Goal: Contribute content: Contribute content

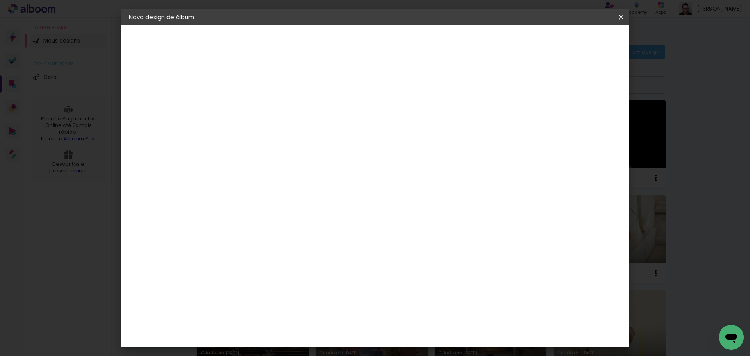
click at [160, 44] on div "1. Informações" at bounding box center [172, 41] width 86 height 9
click at [618, 18] on iron-icon at bounding box center [621, 17] width 9 height 8
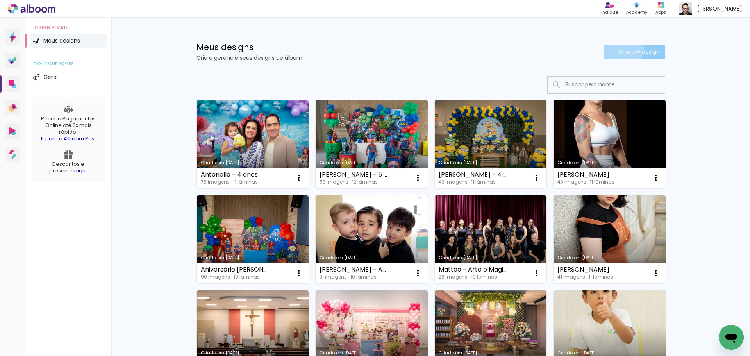
click at [619, 49] on span "Criar um design" at bounding box center [639, 51] width 41 height 5
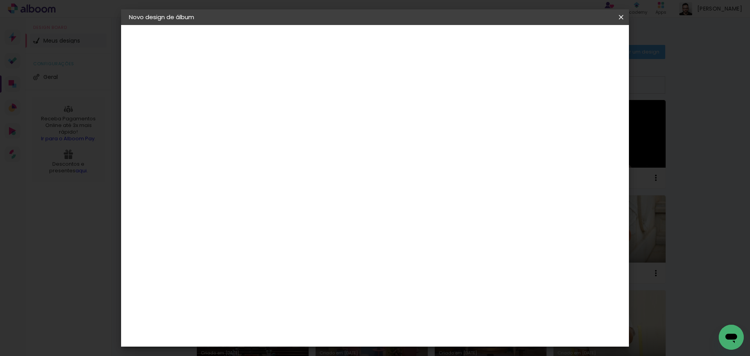
click at [257, 100] on input at bounding box center [257, 105] width 0 height 12
type input "[PERSON_NAME] - 50 anos"
type paper-input "[PERSON_NAME] - 50 anos"
click at [337, 41] on paper-button "Avançar" at bounding box center [318, 41] width 38 height 13
click at [293, 154] on div at bounding box center [276, 154] width 79 height 1
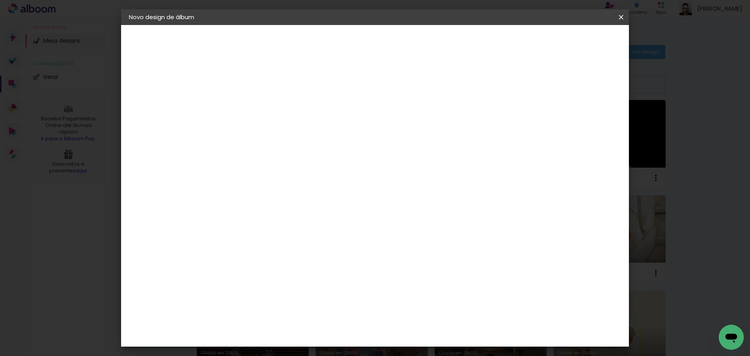
type input "digipi"
type paper-input "digipi"
click at [290, 172] on paper-item "Digipix Pro" at bounding box center [269, 178] width 69 height 20
click at [294, 181] on paper-item "Digipix Pro" at bounding box center [269, 178] width 69 height 20
click at [0, 0] on slot "Avançar" at bounding box center [0, 0] width 0 height 0
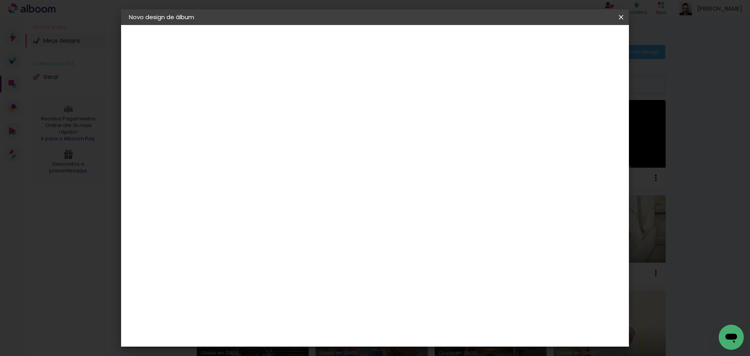
click at [287, 130] on input "text" at bounding box center [272, 136] width 30 height 12
click at [418, 142] on paper-item "180º LIGHT" at bounding box center [426, 146] width 156 height 16
type input "180º LIGHT"
click at [310, 341] on span "21 × 29,7" at bounding box center [291, 351] width 36 height 21
click at [384, 47] on paper-button "Avançar" at bounding box center [365, 41] width 38 height 13
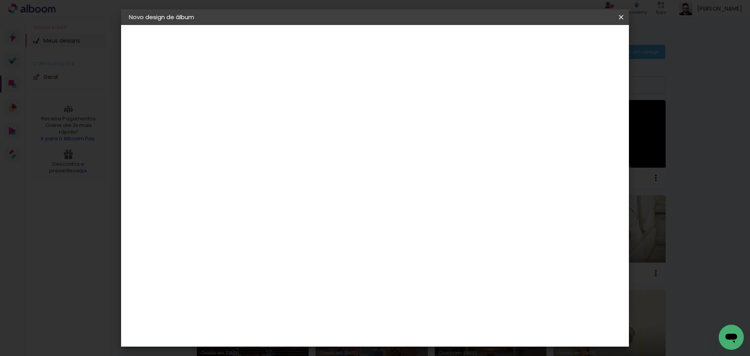
type input "3"
type paper-input "3"
click at [259, 81] on input "3" at bounding box center [250, 84] width 27 height 10
type input "4"
type paper-input "4"
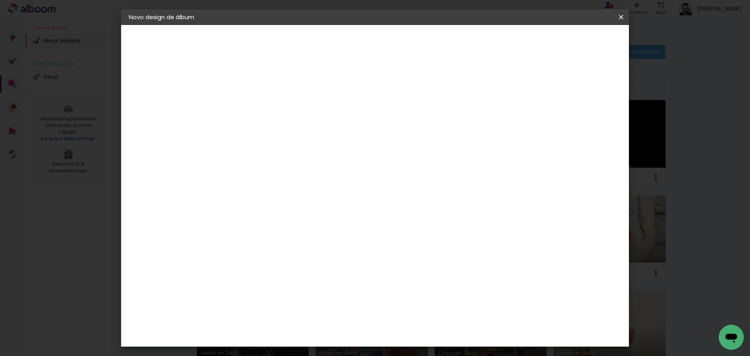
click at [260, 81] on input "4" at bounding box center [250, 84] width 27 height 10
type input "5"
type paper-input "5"
click at [260, 81] on input "5" at bounding box center [250, 84] width 27 height 10
click at [0, 0] on slot "Mostrar sangria" at bounding box center [0, 0] width 0 height 0
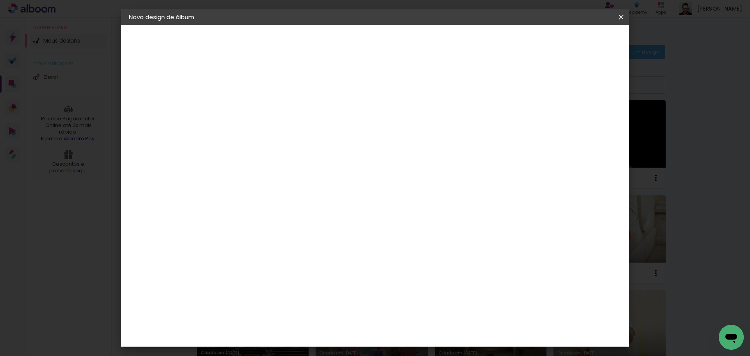
type paper-checkbox "on"
click at [535, 49] on header "Revisão Verifique as configurações do seu álbum. Voltar Iniciar design" at bounding box center [379, 45] width 313 height 40
click at [524, 46] on paper-button "Iniciar design" at bounding box center [498, 41] width 51 height 13
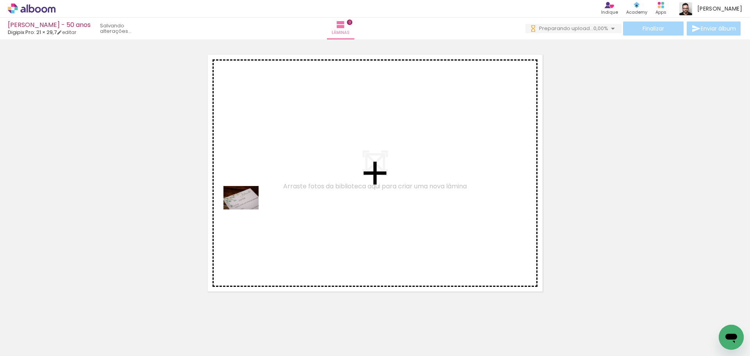
drag, startPoint x: 80, startPoint y: 336, endPoint x: 247, endPoint y: 209, distance: 209.6
click at [247, 209] on quentale-workspace at bounding box center [375, 178] width 750 height 356
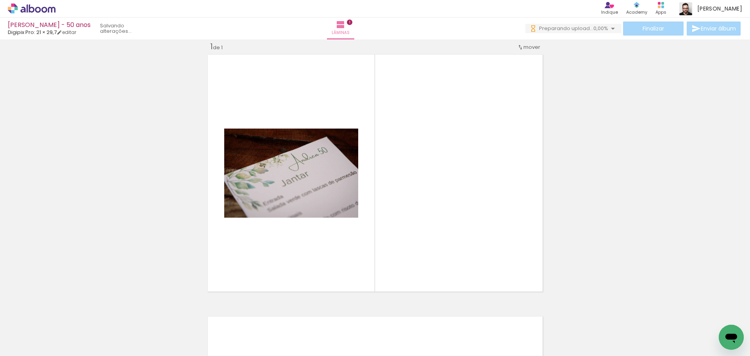
scroll to position [10, 0]
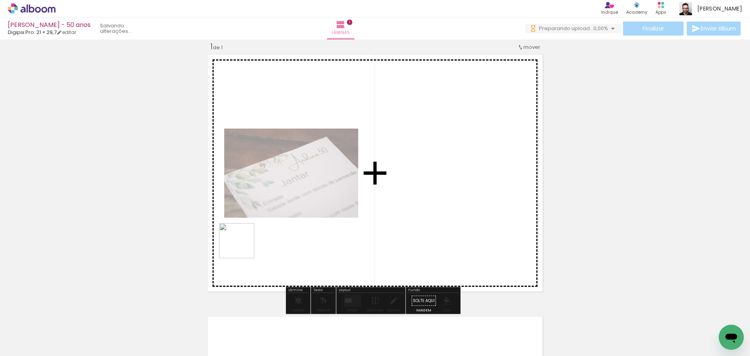
drag, startPoint x: 125, startPoint y: 335, endPoint x: 244, endPoint y: 245, distance: 148.5
click at [244, 245] on quentale-workspace at bounding box center [375, 178] width 750 height 356
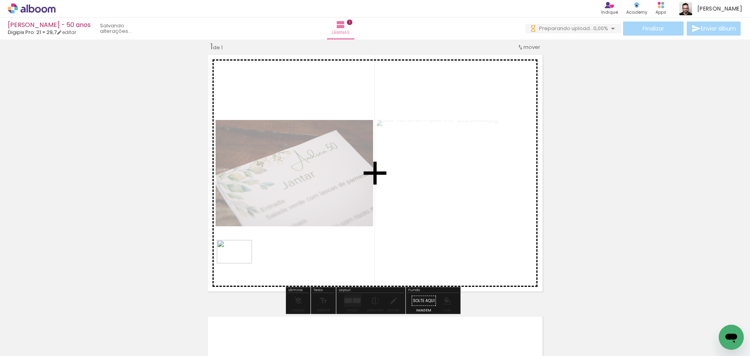
drag, startPoint x: 161, startPoint y: 328, endPoint x: 240, endPoint y: 263, distance: 101.9
click at [240, 263] on quentale-workspace at bounding box center [375, 178] width 750 height 356
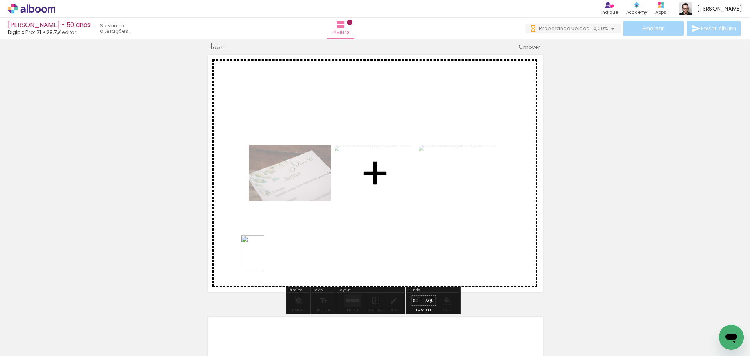
drag, startPoint x: 208, startPoint y: 328, endPoint x: 265, endPoint y: 257, distance: 91.2
click at [265, 257] on quentale-workspace at bounding box center [375, 178] width 750 height 356
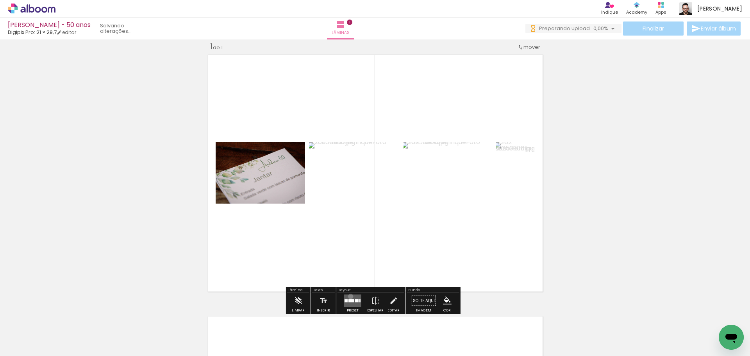
click at [349, 296] on quentale-layouter at bounding box center [352, 301] width 17 height 13
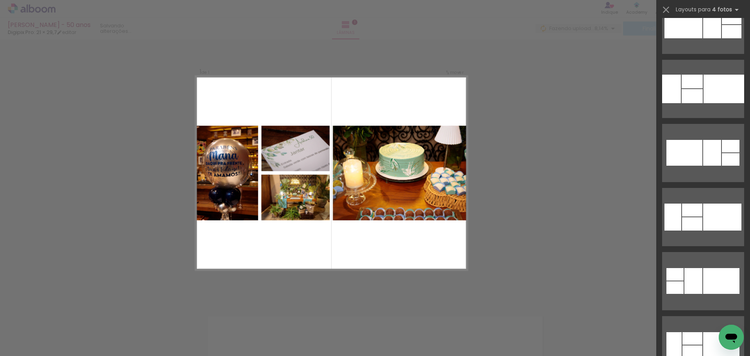
scroll to position [2853, 0]
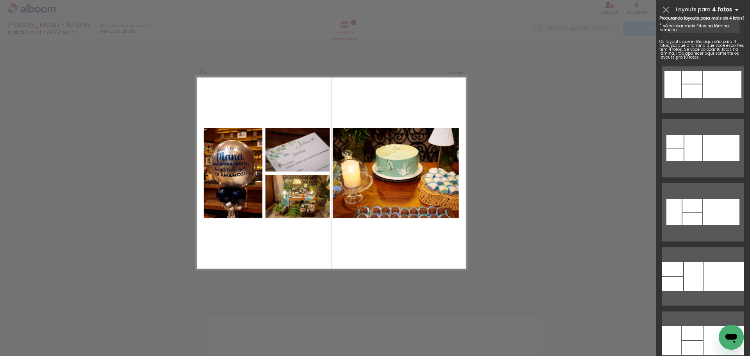
click at [717, 8] on b "4 fotos" at bounding box center [727, 9] width 29 height 7
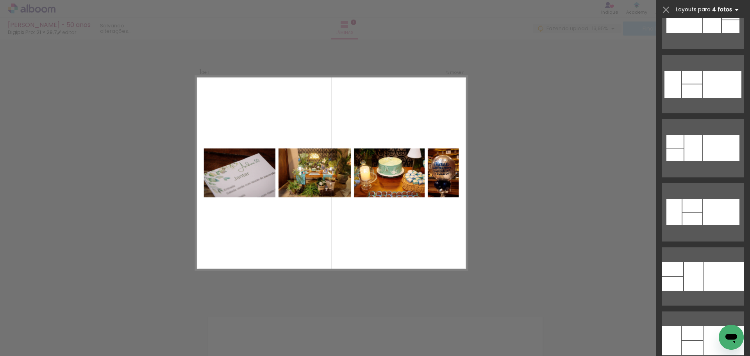
scroll to position [0, 0]
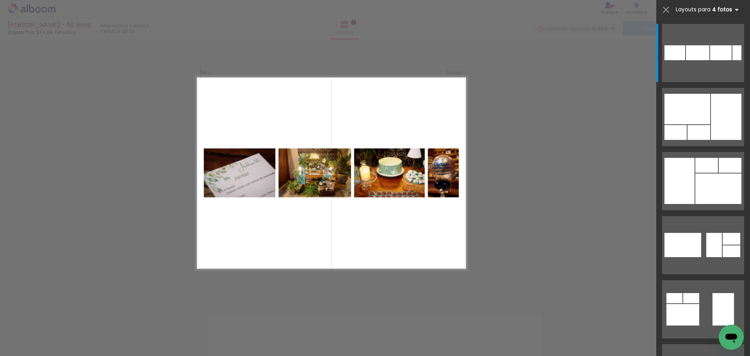
click at [717, 8] on b "4 fotos" at bounding box center [727, 9] width 29 height 7
click at [734, 9] on iron-icon at bounding box center [736, 9] width 9 height 9
click at [701, 9] on span "Layouts para" at bounding box center [693, 9] width 35 height 7
click at [524, 255] on div "Confirmar Cancelar" at bounding box center [375, 300] width 750 height 543
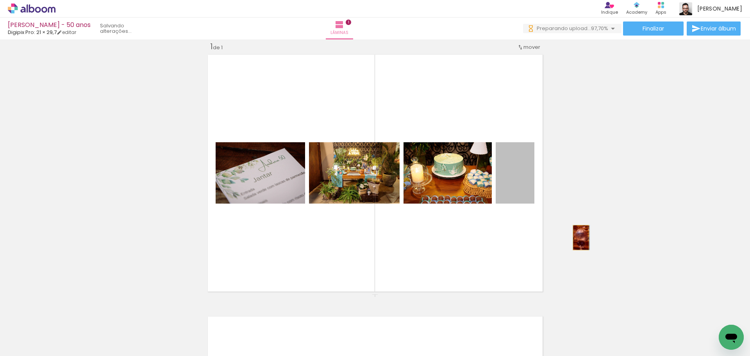
drag, startPoint x: 508, startPoint y: 184, endPoint x: 581, endPoint y: 256, distance: 102.5
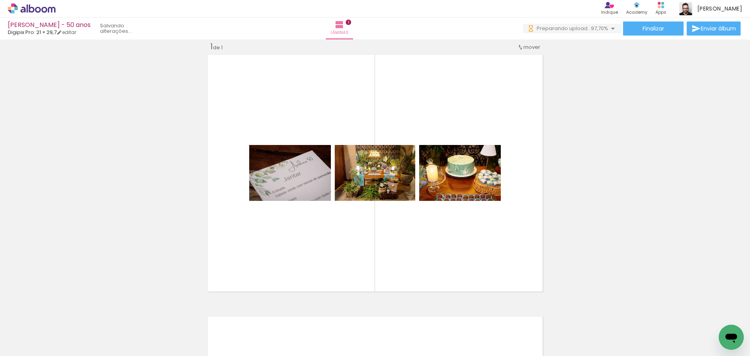
scroll to position [0, 3125]
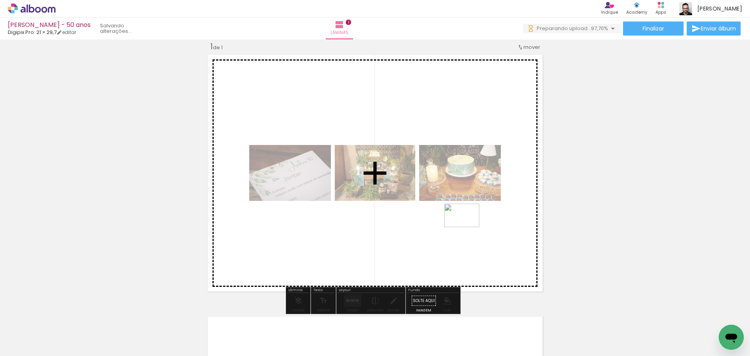
drag, startPoint x: 705, startPoint y: 329, endPoint x: 471, endPoint y: 238, distance: 251.1
click at [468, 227] on quentale-workspace at bounding box center [375, 178] width 750 height 356
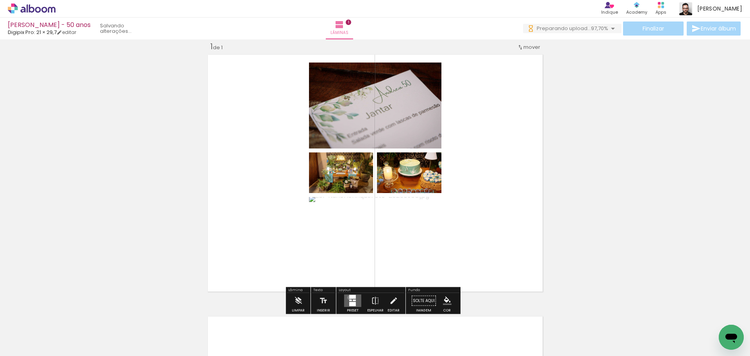
click at [349, 297] on div at bounding box center [352, 297] width 7 height 4
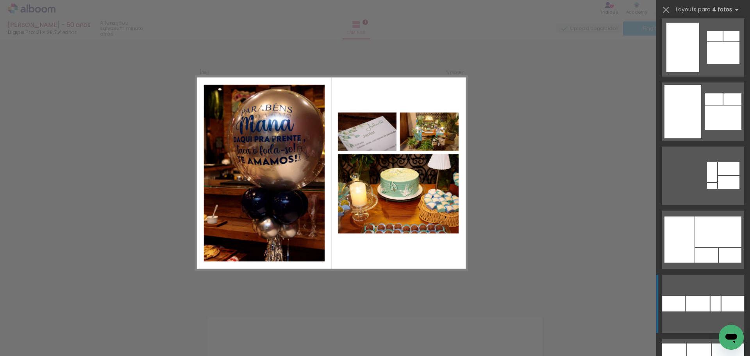
scroll to position [8091, 0]
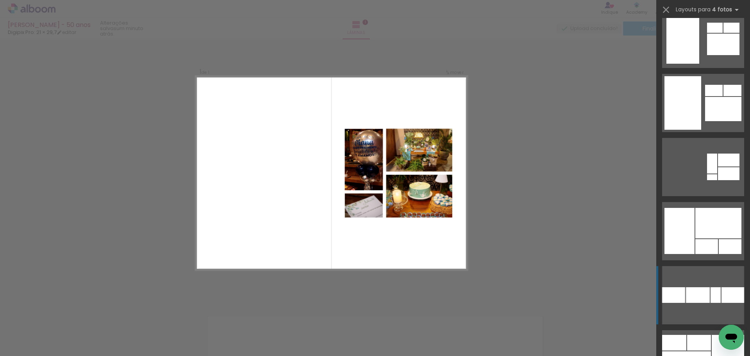
click at [702, 152] on quentale-layouter at bounding box center [704, 167] width 82 height 58
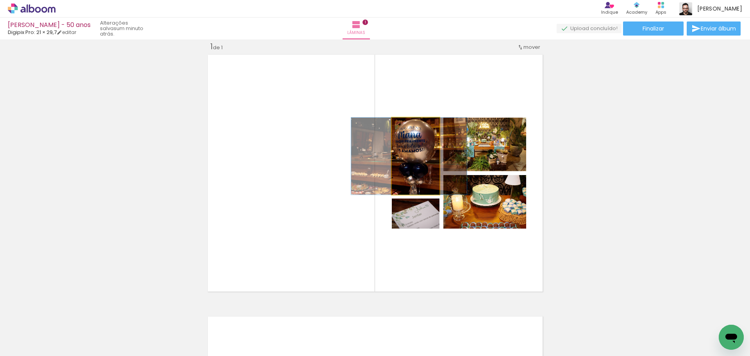
drag, startPoint x: 426, startPoint y: 169, endPoint x: 419, endPoint y: 170, distance: 6.7
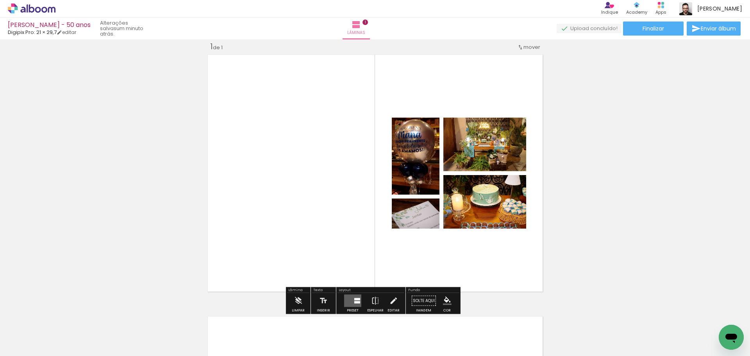
scroll to position [0, 0]
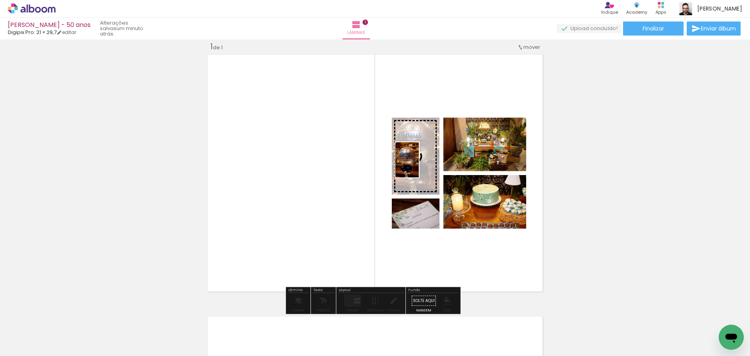
drag, startPoint x: 209, startPoint y: 332, endPoint x: 419, endPoint y: 167, distance: 266.9
click at [419, 166] on quentale-workspace at bounding box center [375, 178] width 750 height 356
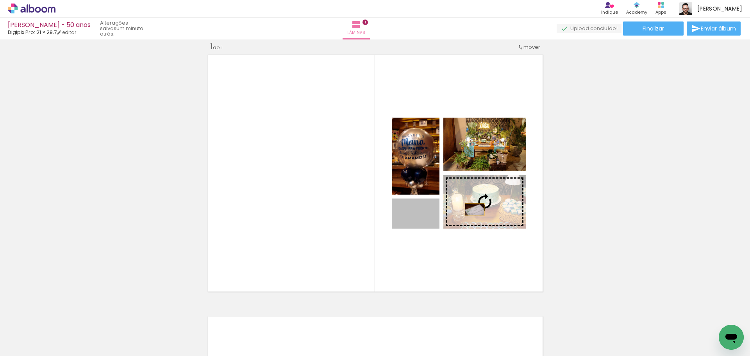
drag, startPoint x: 426, startPoint y: 222, endPoint x: 472, endPoint y: 210, distance: 46.8
click at [0, 0] on slot at bounding box center [0, 0] width 0 height 0
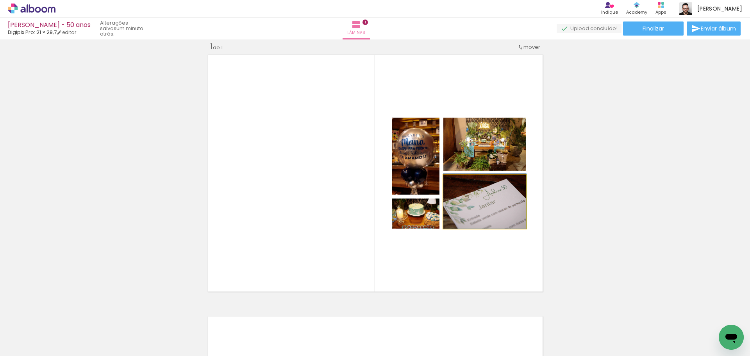
drag, startPoint x: 478, startPoint y: 213, endPoint x: 480, endPoint y: 207, distance: 6.9
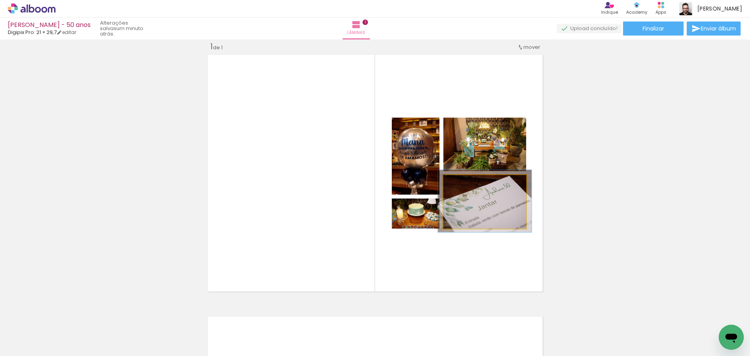
drag, startPoint x: 459, startPoint y: 183, endPoint x: 481, endPoint y: 206, distance: 31.8
type paper-slider "113"
click at [463, 183] on div at bounding box center [465, 183] width 7 height 7
drag, startPoint x: 484, startPoint y: 207, endPoint x: 611, endPoint y: 227, distance: 128.3
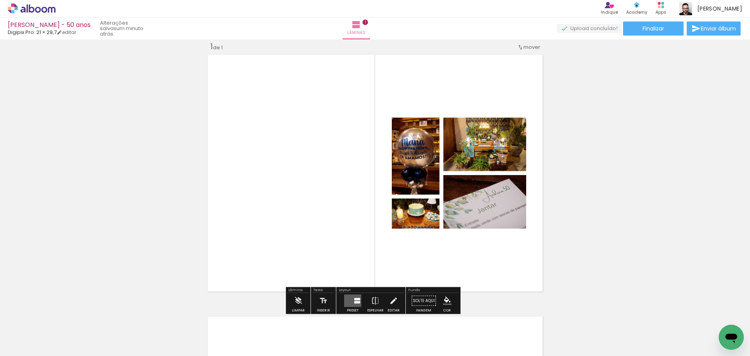
click at [630, 230] on div "Inserir lâmina 1 de 1" at bounding box center [375, 294] width 750 height 524
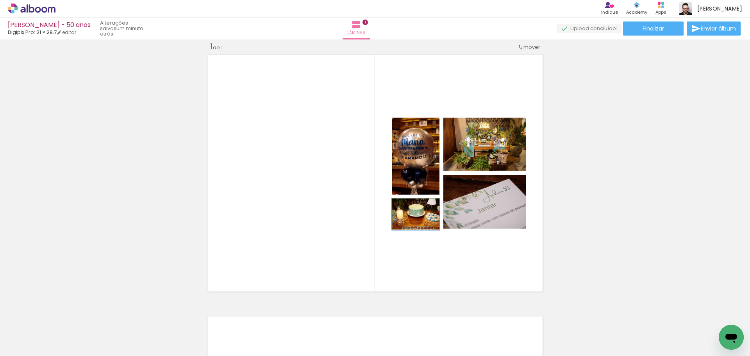
drag, startPoint x: 430, startPoint y: 220, endPoint x: 427, endPoint y: 224, distance: 5.0
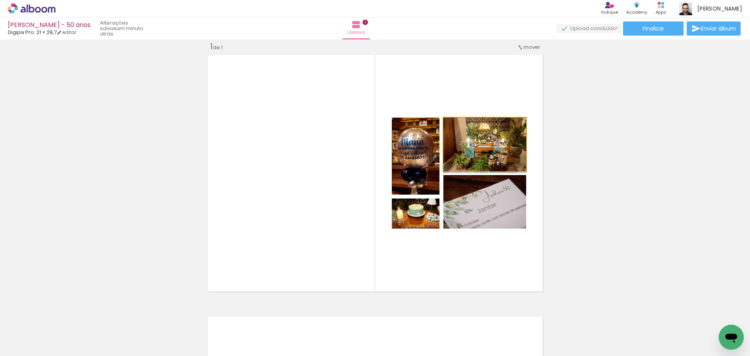
drag, startPoint x: 489, startPoint y: 159, endPoint x: 489, endPoint y: 167, distance: 7.4
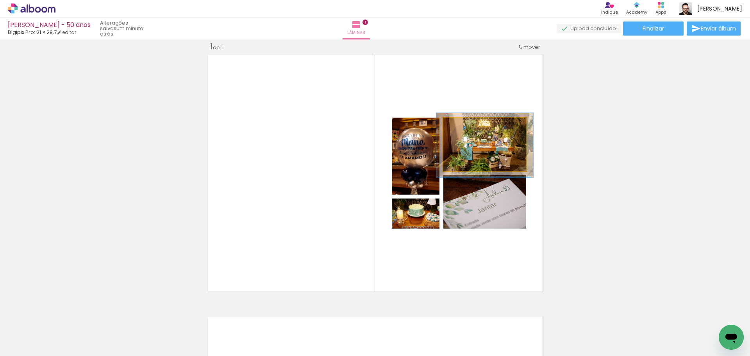
drag, startPoint x: 460, startPoint y: 126, endPoint x: 517, endPoint y: 163, distance: 67.9
type paper-slider "117"
click at [464, 126] on div at bounding box center [466, 125] width 7 height 7
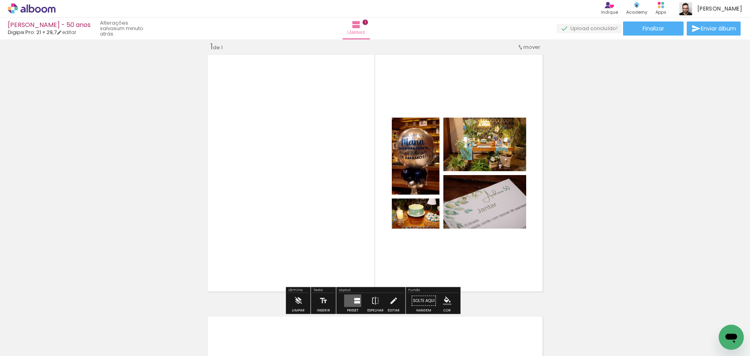
click at [622, 214] on div "Inserir lâmina 1 de 1" at bounding box center [375, 294] width 750 height 524
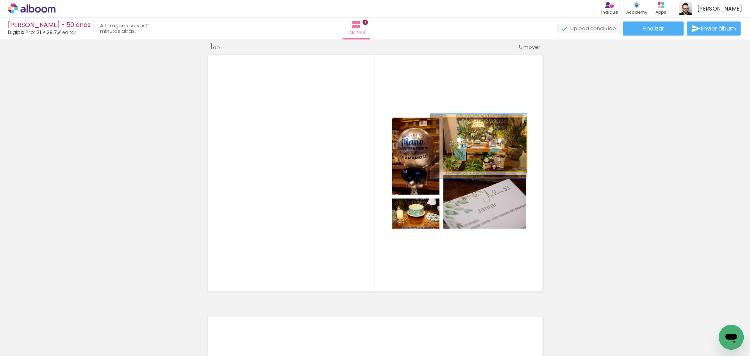
drag, startPoint x: 503, startPoint y: 153, endPoint x: 497, endPoint y: 154, distance: 6.3
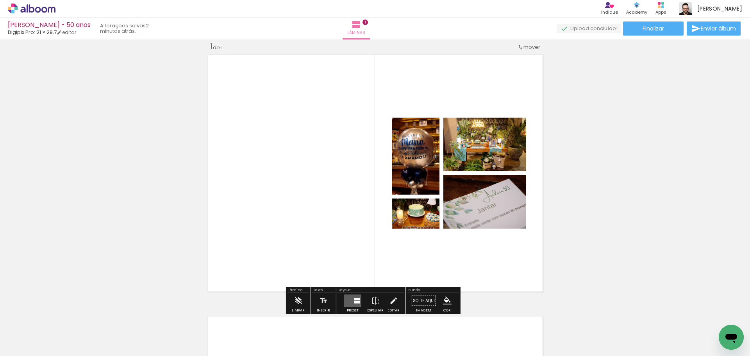
click at [631, 222] on div "Inserir lâmina 1 de 1" at bounding box center [375, 294] width 750 height 524
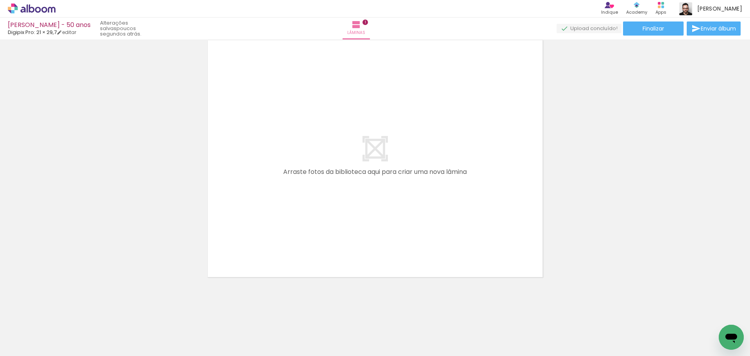
scroll to position [0, 3125]
click at [704, 316] on iron-icon at bounding box center [701, 314] width 8 height 8
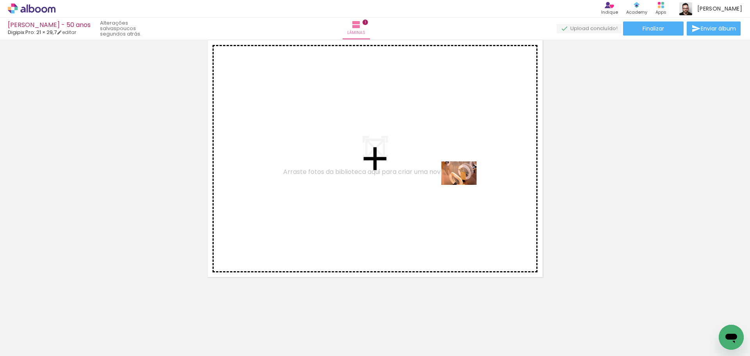
drag, startPoint x: 682, startPoint y: 329, endPoint x: 465, endPoint y: 185, distance: 260.6
click at [465, 185] on quentale-workspace at bounding box center [375, 178] width 750 height 356
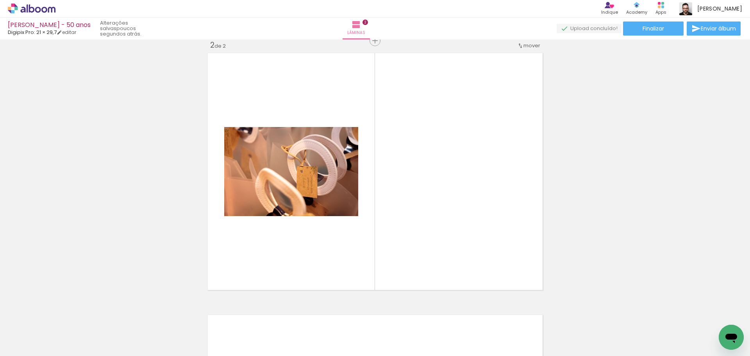
scroll to position [272, 0]
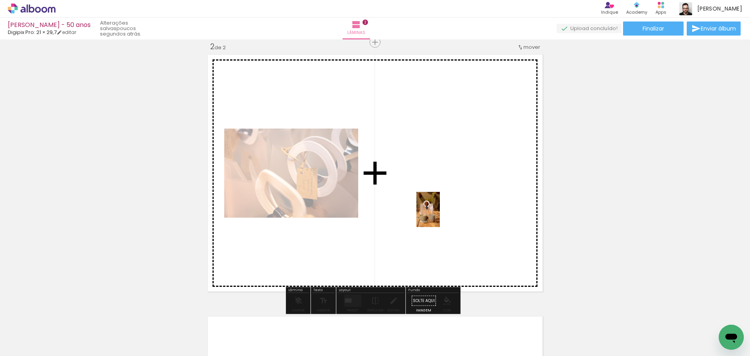
drag, startPoint x: 712, startPoint y: 326, endPoint x: 440, endPoint y: 215, distance: 293.2
click at [440, 215] on quentale-workspace at bounding box center [375, 178] width 750 height 356
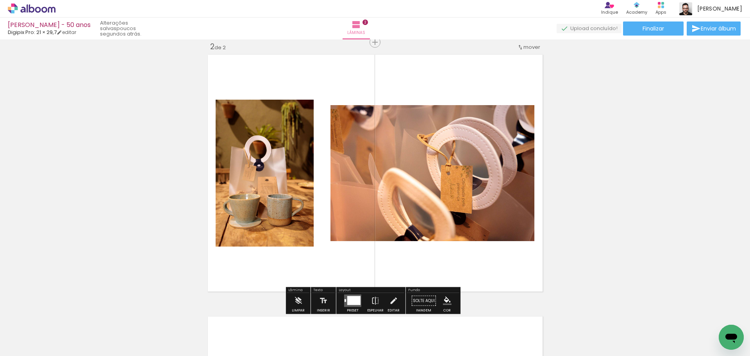
click at [358, 297] on div at bounding box center [353, 300] width 13 height 9
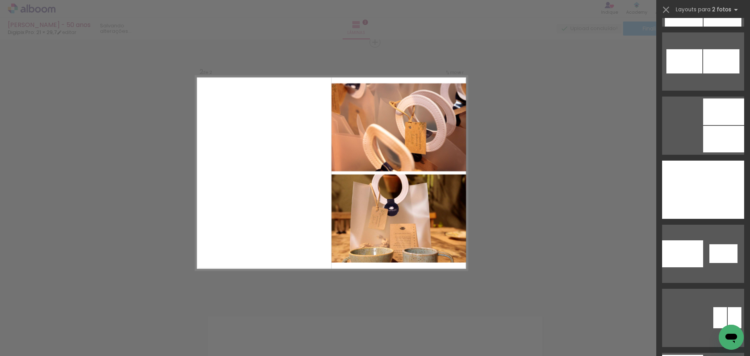
scroll to position [4768, 0]
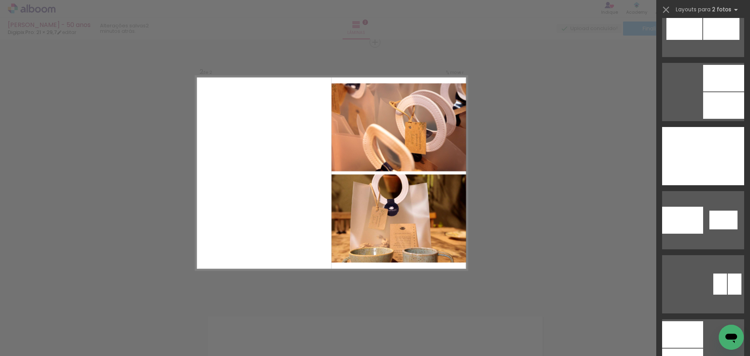
click at [695, 114] on quentale-layouter at bounding box center [704, 92] width 82 height 58
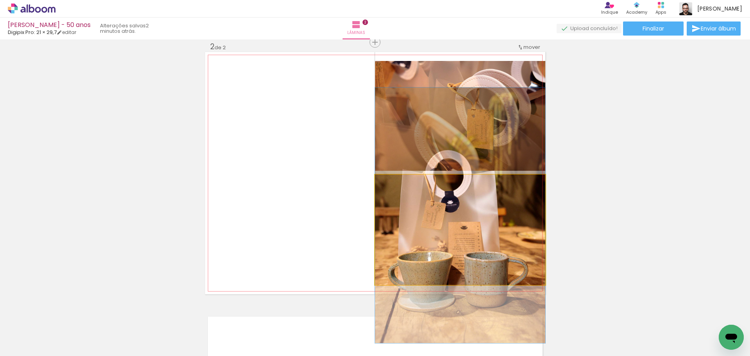
drag, startPoint x: 453, startPoint y: 265, endPoint x: 462, endPoint y: 251, distance: 16.8
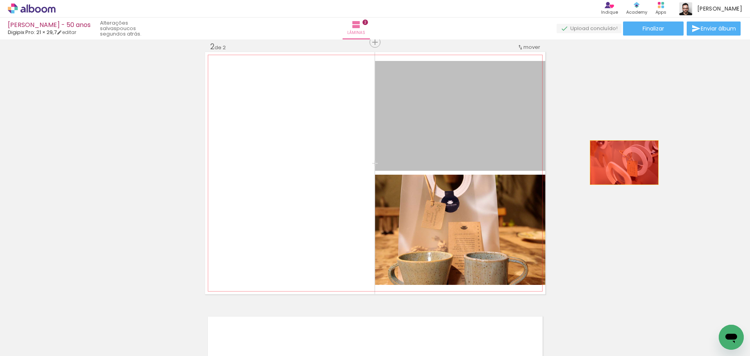
drag, startPoint x: 465, startPoint y: 129, endPoint x: 621, endPoint y: 163, distance: 160.0
click at [621, 163] on div "Inserir lâmina 1 de 2 Inserir lâmina 2 de 2" at bounding box center [375, 163] width 750 height 786
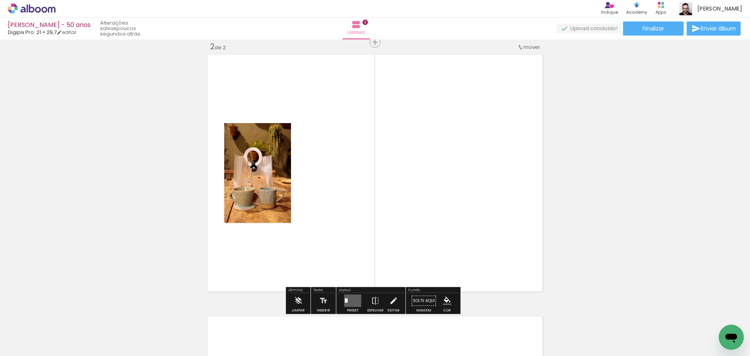
click at [349, 299] on quentale-layouter at bounding box center [352, 301] width 17 height 13
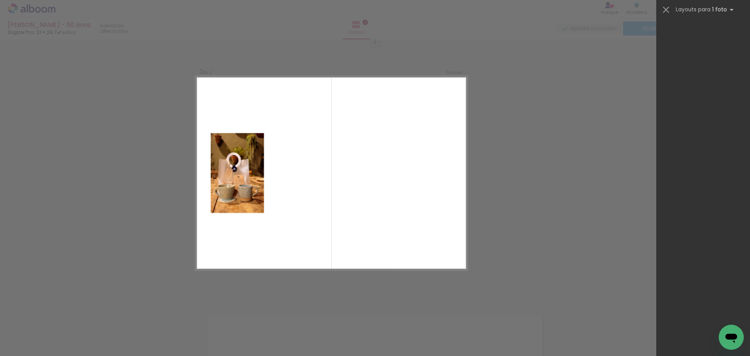
scroll to position [0, 0]
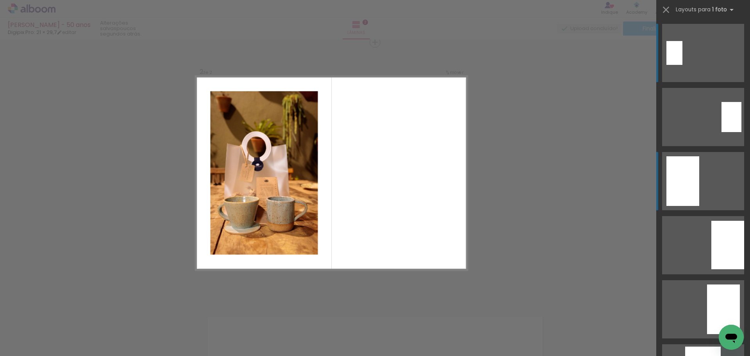
click at [698, 201] on quentale-layouter at bounding box center [704, 181] width 82 height 58
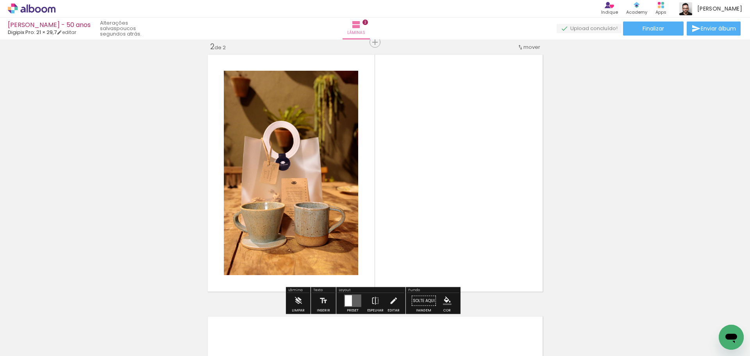
click at [355, 298] on quentale-layouter at bounding box center [352, 301] width 17 height 13
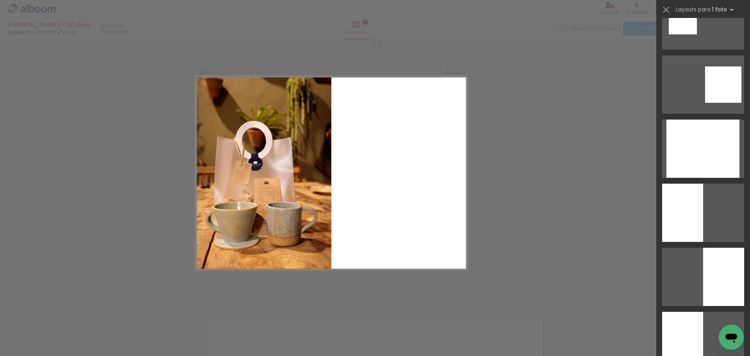
scroll to position [1379, 0]
click at [684, 201] on div at bounding box center [683, 212] width 41 height 58
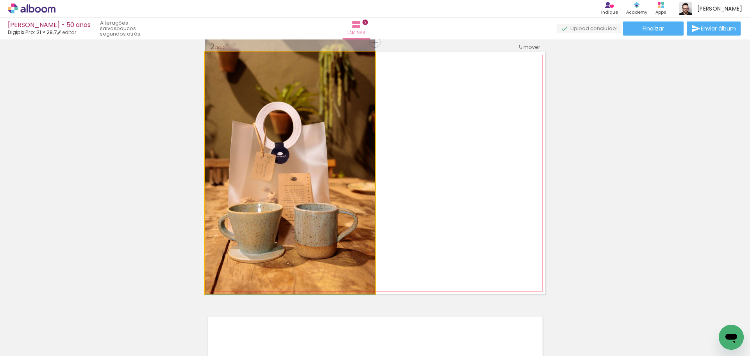
drag, startPoint x: 272, startPoint y: 174, endPoint x: 281, endPoint y: 163, distance: 15.0
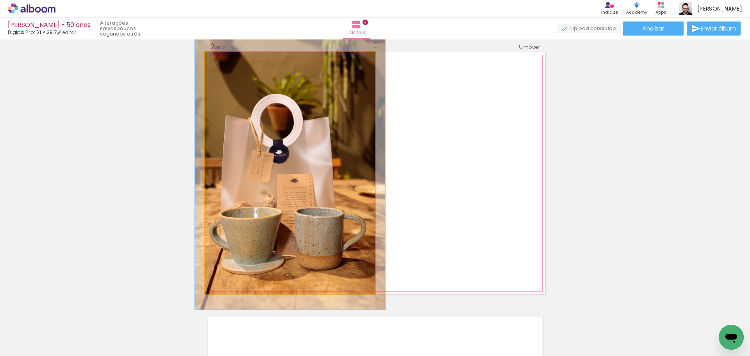
type paper-slider "112"
click at [225, 61] on div at bounding box center [226, 60] width 7 height 7
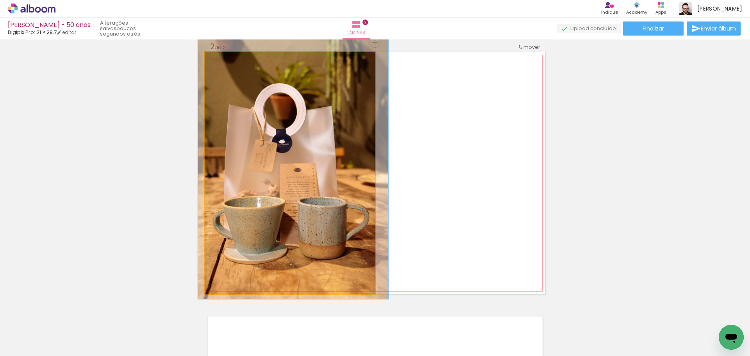
drag, startPoint x: 281, startPoint y: 137, endPoint x: 284, endPoint y: 126, distance: 11.0
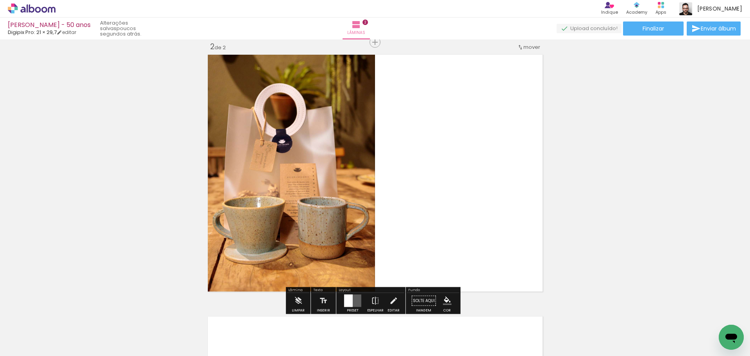
click at [181, 126] on div "Inserir lâmina 1 de 2 Inserir lâmina 2 de 2" at bounding box center [375, 163] width 750 height 786
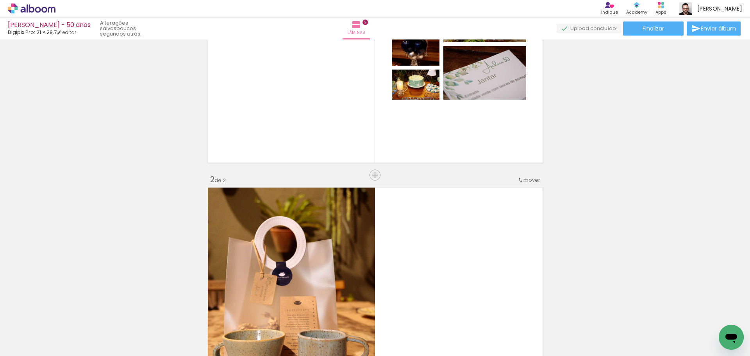
scroll to position [116, 0]
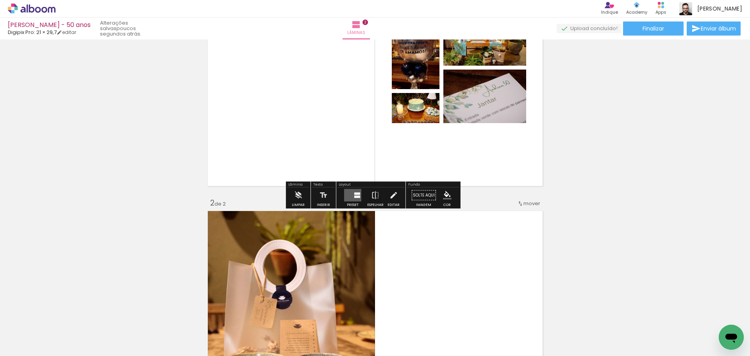
click at [367, 128] on quentale-layouter at bounding box center [375, 67] width 340 height 242
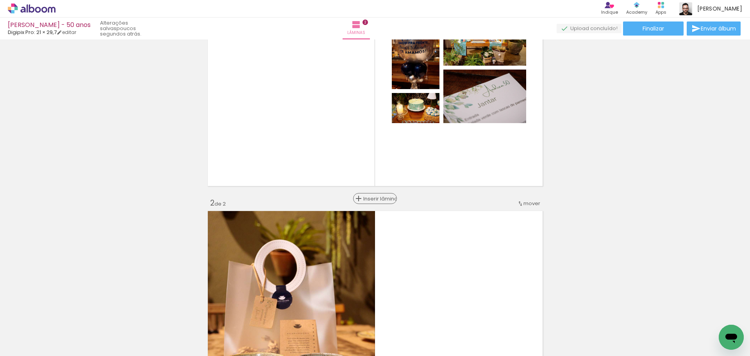
click at [371, 200] on span "Inserir lâmina" at bounding box center [378, 198] width 30 height 5
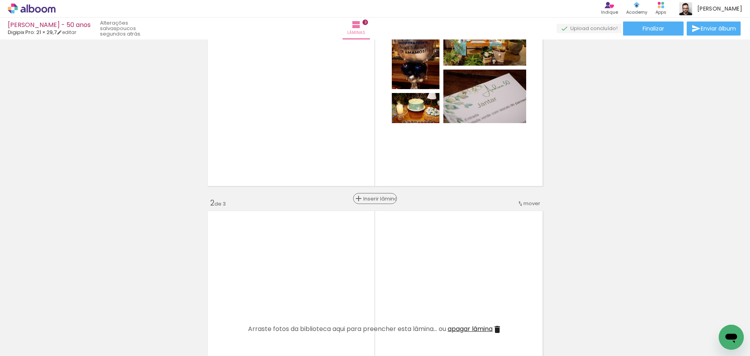
click at [371, 200] on span "Inserir lâmina" at bounding box center [378, 198] width 30 height 5
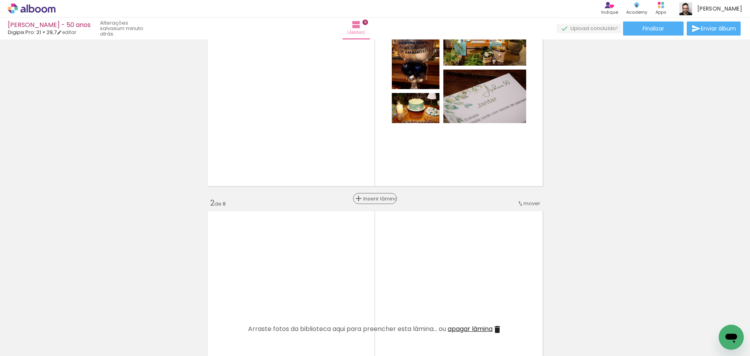
click at [371, 200] on span "Inserir lâmina" at bounding box center [378, 198] width 30 height 5
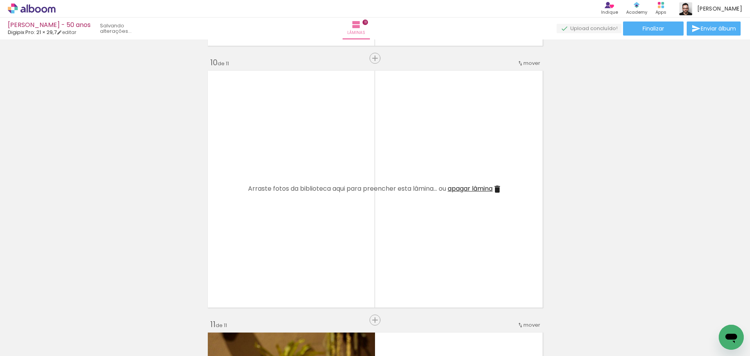
scroll to position [0, 2745]
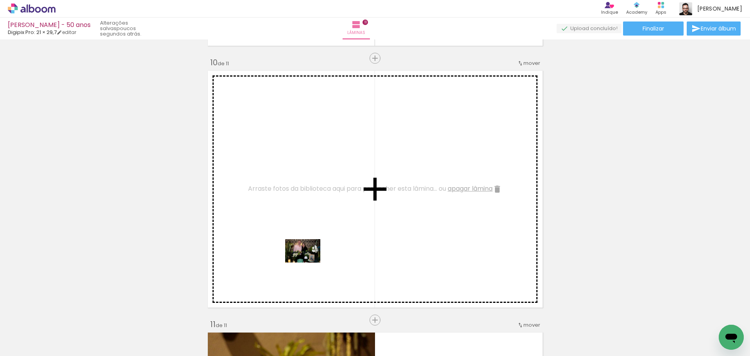
drag, startPoint x: 265, startPoint y: 332, endPoint x: 309, endPoint y: 263, distance: 82.4
click at [309, 263] on quentale-workspace at bounding box center [375, 178] width 750 height 356
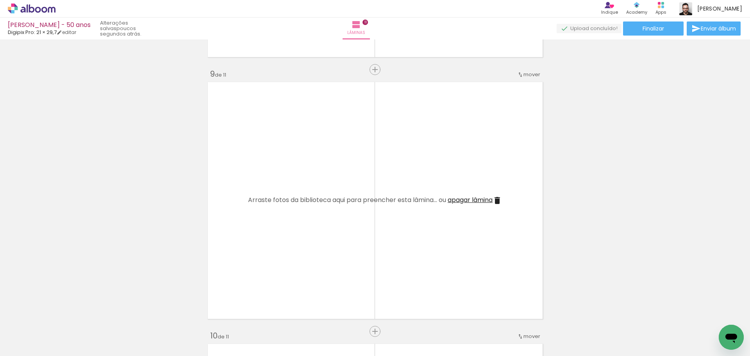
scroll to position [0, 2745]
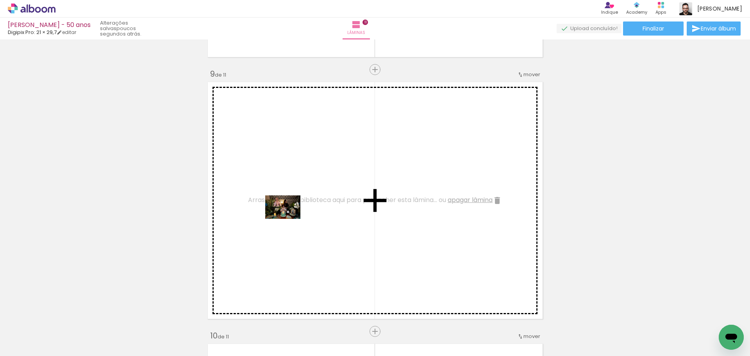
drag, startPoint x: 355, startPoint y: 326, endPoint x: 289, endPoint y: 219, distance: 126.2
click at [289, 219] on quentale-workspace at bounding box center [375, 178] width 750 height 356
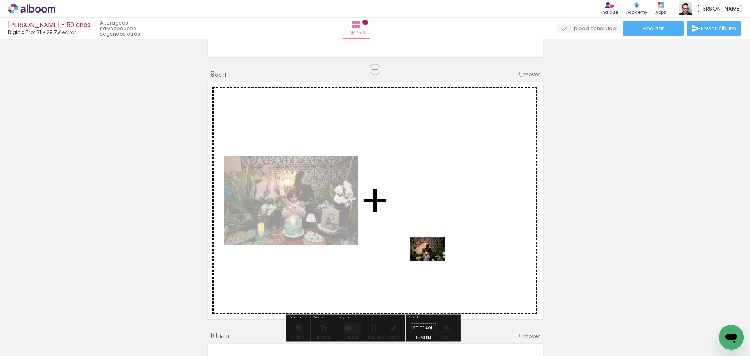
drag, startPoint x: 455, startPoint y: 336, endPoint x: 434, endPoint y: 261, distance: 78.1
click at [434, 261] on quentale-workspace at bounding box center [375, 178] width 750 height 356
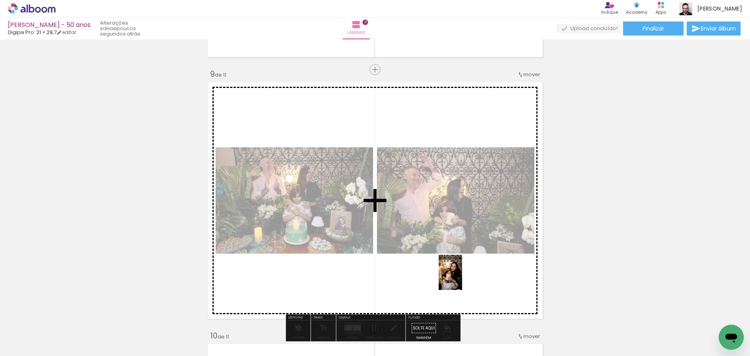
drag, startPoint x: 490, startPoint y: 331, endPoint x: 462, endPoint y: 278, distance: 59.4
click at [462, 278] on quentale-workspace at bounding box center [375, 178] width 750 height 356
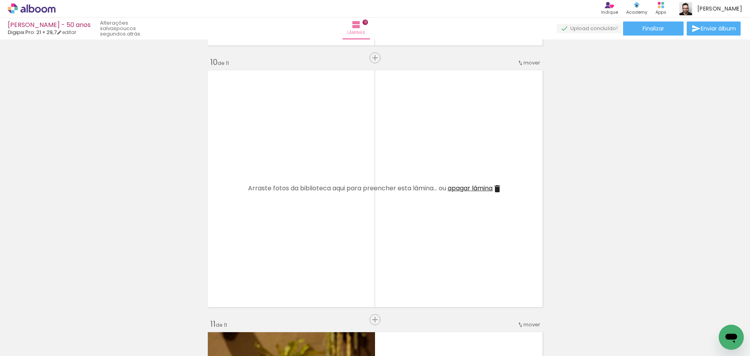
scroll to position [0, 2883]
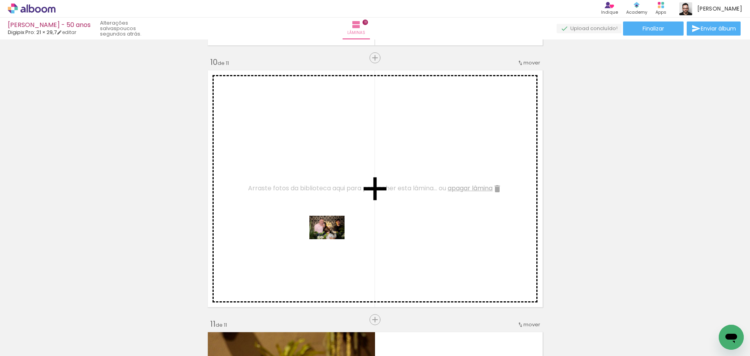
drag, startPoint x: 399, startPoint y: 335, endPoint x: 333, endPoint y: 239, distance: 116.3
click at [333, 239] on quentale-workspace at bounding box center [375, 178] width 750 height 356
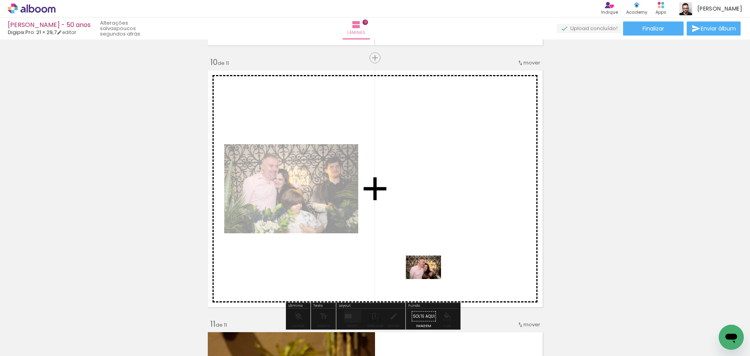
drag, startPoint x: 446, startPoint y: 329, endPoint x: 430, endPoint y: 279, distance: 53.1
click at [430, 279] on quentale-workspace at bounding box center [375, 178] width 750 height 356
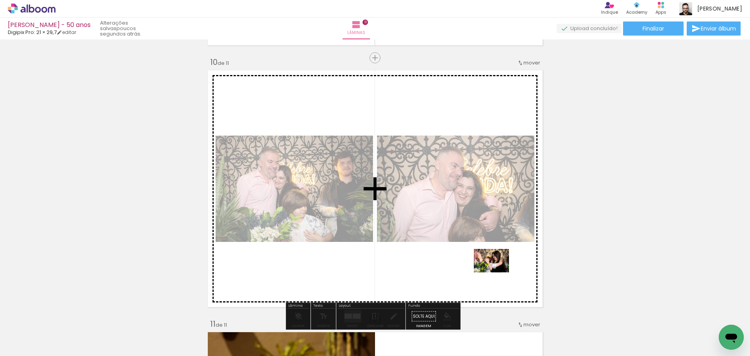
drag, startPoint x: 533, startPoint y: 330, endPoint x: 498, endPoint y: 272, distance: 67.7
click at [498, 272] on quentale-workspace at bounding box center [375, 178] width 750 height 356
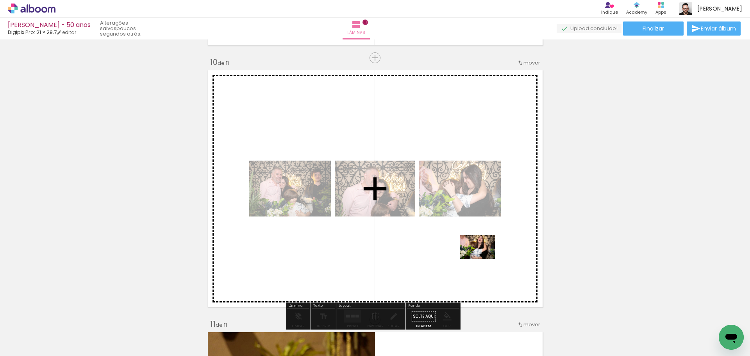
drag, startPoint x: 577, startPoint y: 332, endPoint x: 616, endPoint y: 341, distance: 39.8
click at [483, 259] on quentale-workspace at bounding box center [375, 178] width 750 height 356
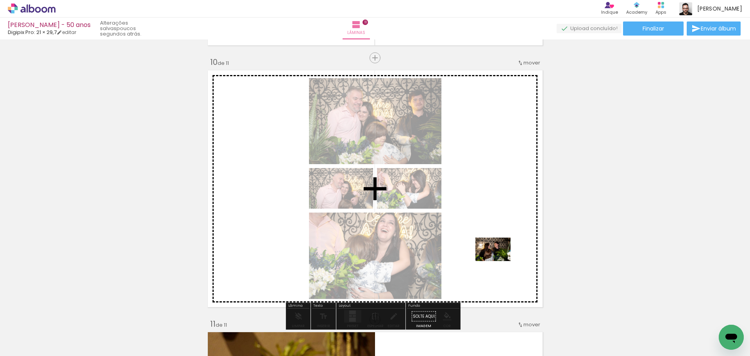
drag, startPoint x: 616, startPoint y: 333, endPoint x: 499, endPoint y: 261, distance: 137.0
click at [499, 261] on quentale-workspace at bounding box center [375, 178] width 750 height 356
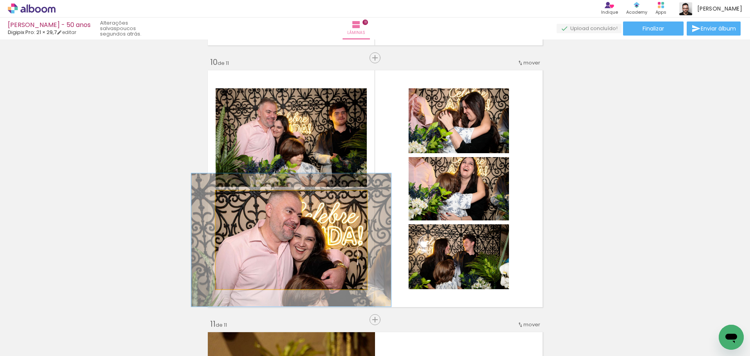
drag, startPoint x: 231, startPoint y: 199, endPoint x: 240, endPoint y: 201, distance: 8.9
type paper-slider "132"
click at [240, 201] on div at bounding box center [242, 198] width 7 height 7
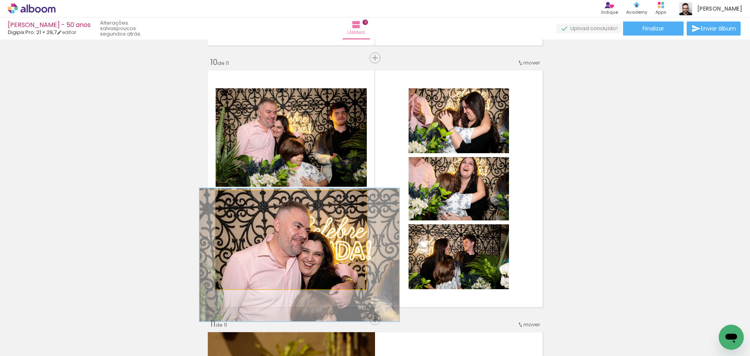
drag, startPoint x: 300, startPoint y: 254, endPoint x: 308, endPoint y: 269, distance: 17.0
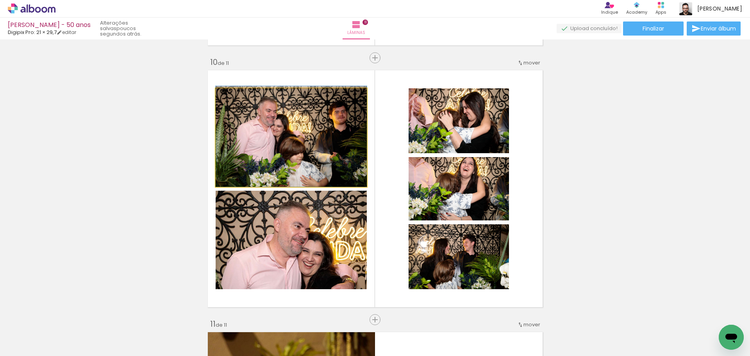
drag, startPoint x: 292, startPoint y: 165, endPoint x: 280, endPoint y: 158, distance: 14.0
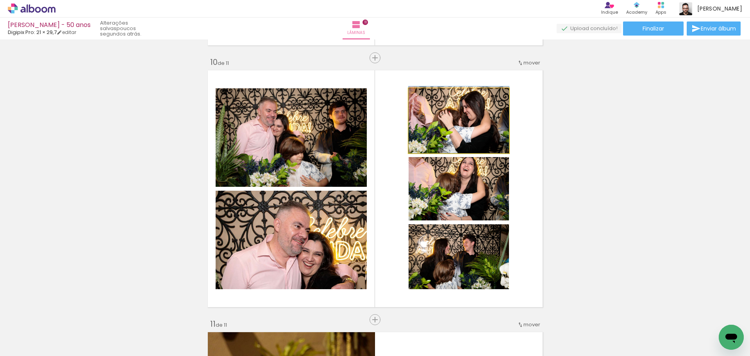
drag, startPoint x: 464, startPoint y: 139, endPoint x: 471, endPoint y: 136, distance: 7.2
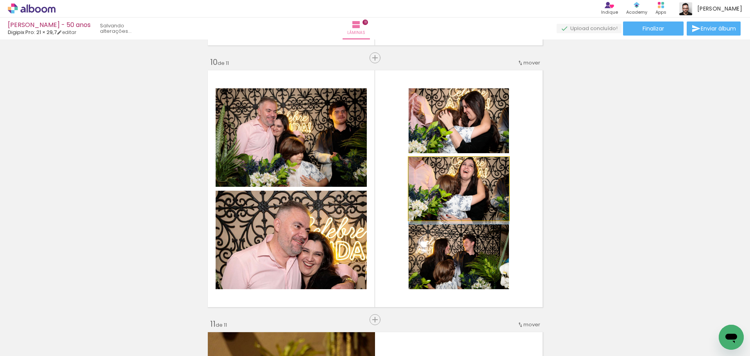
drag, startPoint x: 478, startPoint y: 203, endPoint x: 480, endPoint y: 213, distance: 10.4
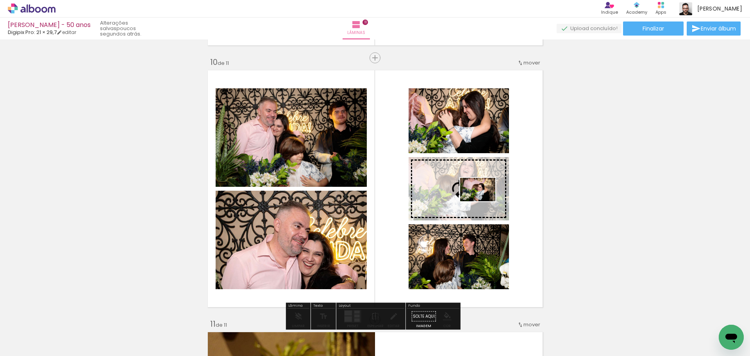
drag, startPoint x: 485, startPoint y: 328, endPoint x: 483, endPoint y: 202, distance: 125.5
click at [483, 202] on quentale-workspace at bounding box center [375, 178] width 750 height 356
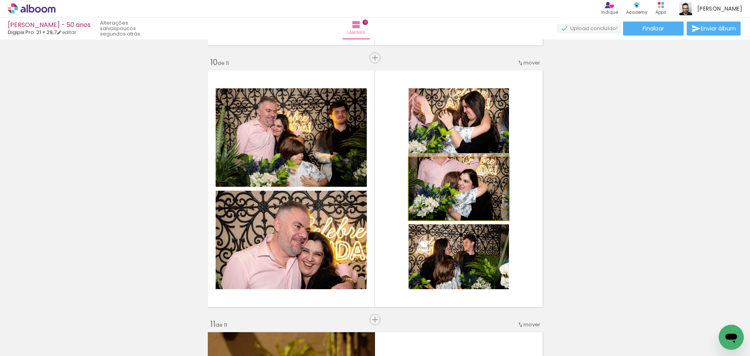
drag, startPoint x: 475, startPoint y: 208, endPoint x: 472, endPoint y: 204, distance: 5.0
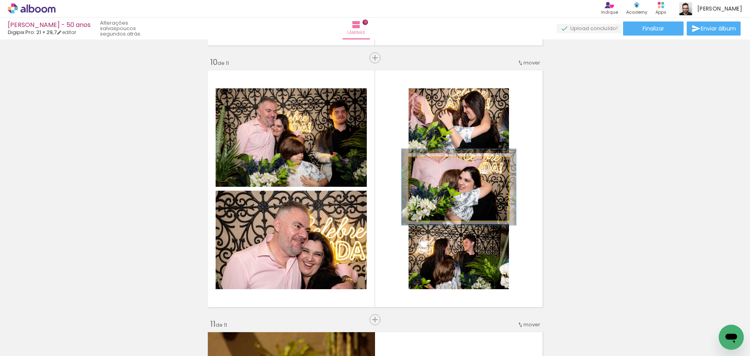
click at [428, 166] on div at bounding box center [430, 165] width 7 height 7
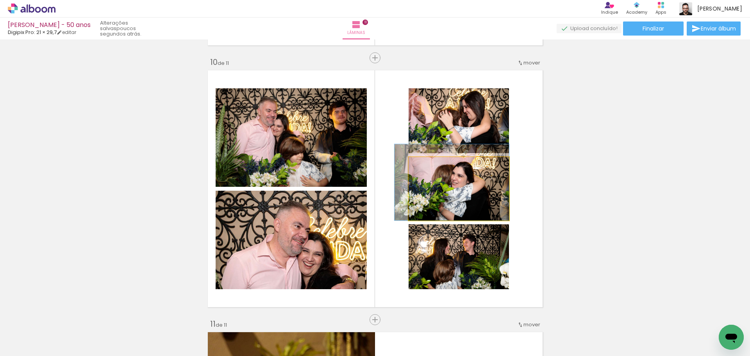
drag, startPoint x: 460, startPoint y: 201, endPoint x: 452, endPoint y: 193, distance: 11.6
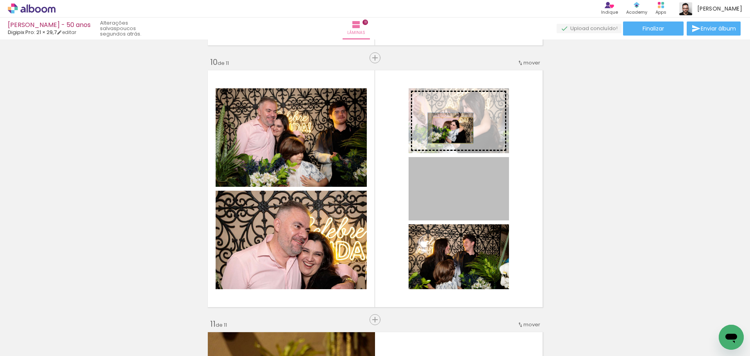
drag, startPoint x: 451, startPoint y: 193, endPoint x: 450, endPoint y: 131, distance: 62.9
click at [0, 0] on slot at bounding box center [0, 0] width 0 height 0
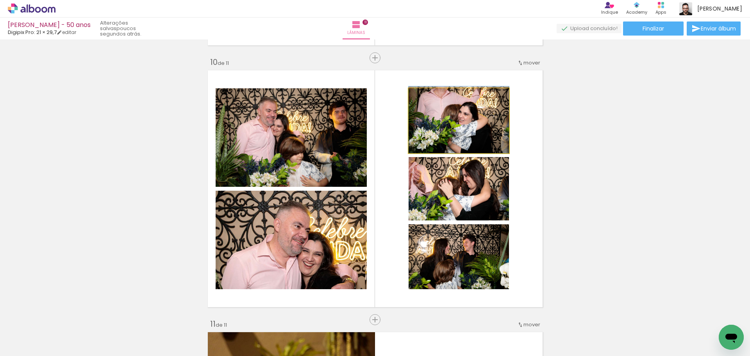
drag, startPoint x: 450, startPoint y: 128, endPoint x: 434, endPoint y: 102, distance: 30.9
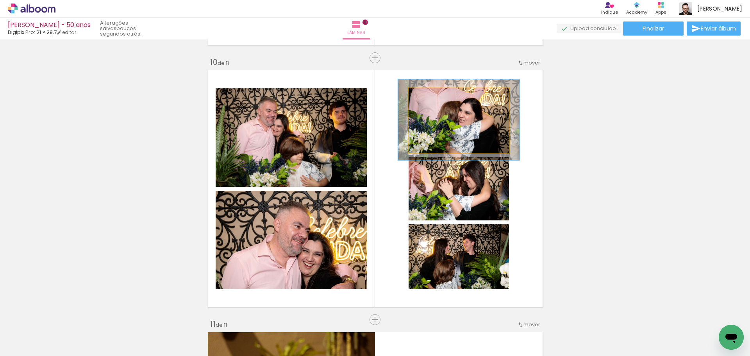
drag, startPoint x: 425, startPoint y: 98, endPoint x: 431, endPoint y: 99, distance: 6.0
type paper-slider "121"
click at [431, 98] on div at bounding box center [432, 96] width 7 height 7
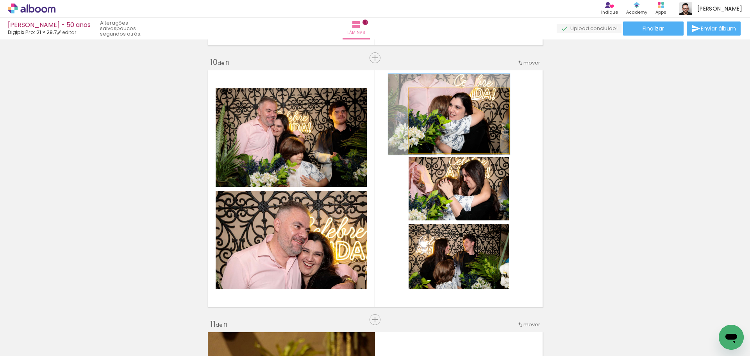
drag, startPoint x: 464, startPoint y: 130, endPoint x: 454, endPoint y: 125, distance: 11.2
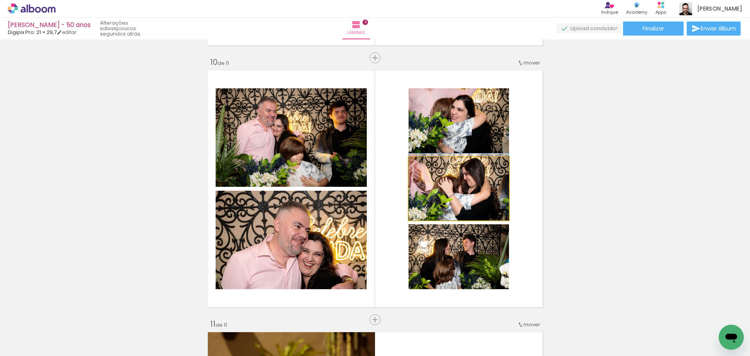
drag, startPoint x: 462, startPoint y: 194, endPoint x: 453, endPoint y: 192, distance: 9.6
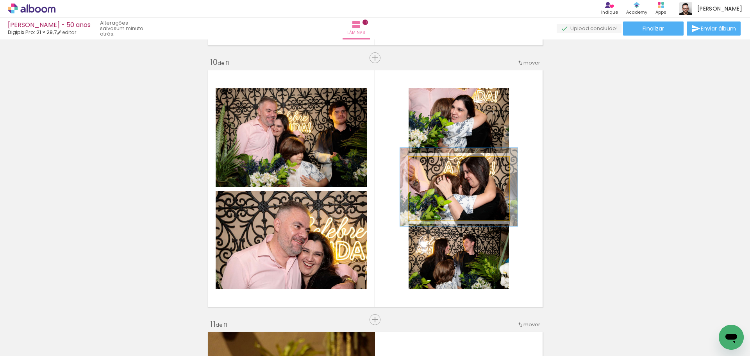
drag, startPoint x: 425, startPoint y: 167, endPoint x: 430, endPoint y: 167, distance: 4.8
type paper-slider "117"
click at [430, 167] on div at bounding box center [431, 165] width 7 height 7
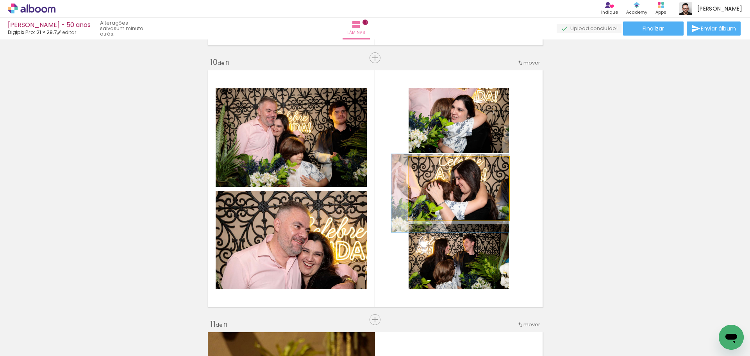
drag, startPoint x: 492, startPoint y: 208, endPoint x: 485, endPoint y: 214, distance: 9.2
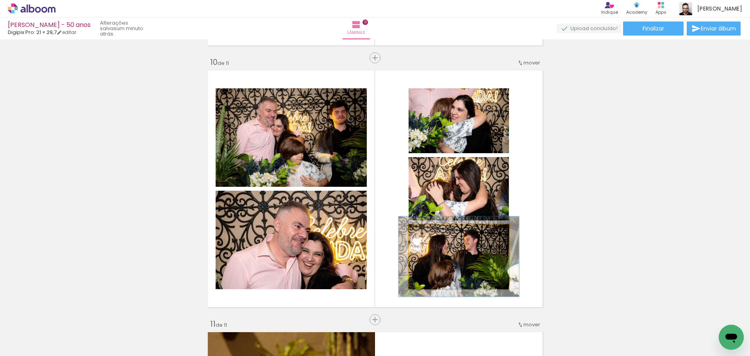
drag, startPoint x: 427, startPoint y: 235, endPoint x: 433, endPoint y: 235, distance: 5.9
type paper-slider "121"
click at [433, 235] on div at bounding box center [432, 232] width 13 height 13
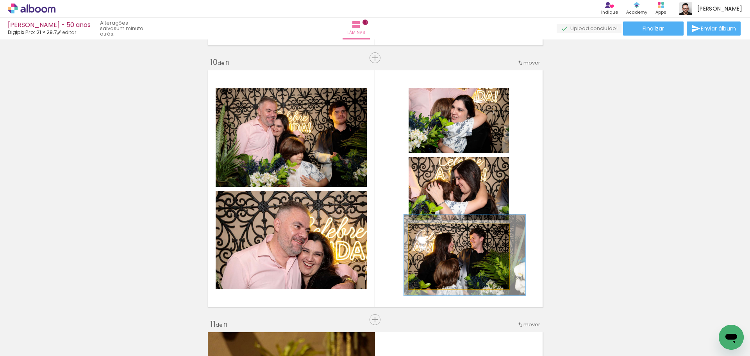
drag, startPoint x: 467, startPoint y: 259, endPoint x: 473, endPoint y: 258, distance: 6.1
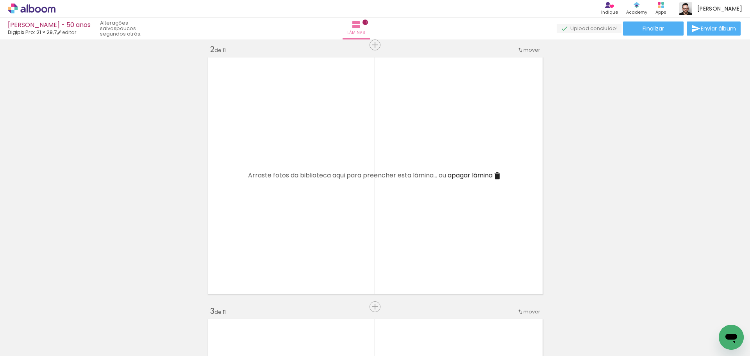
scroll to position [274, 0]
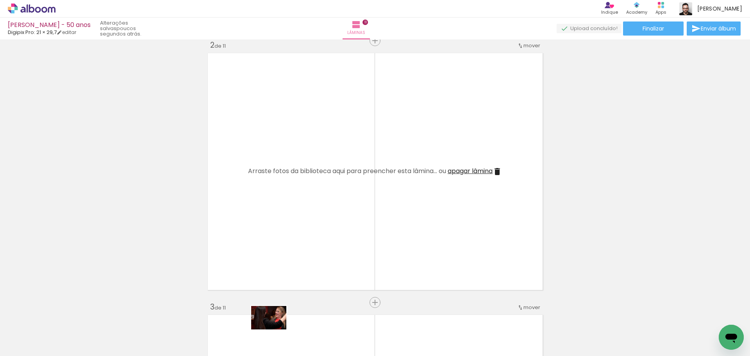
drag, startPoint x: 279, startPoint y: 329, endPoint x: 275, endPoint y: 329, distance: 4.8
click at [275, 329] on div at bounding box center [280, 330] width 39 height 26
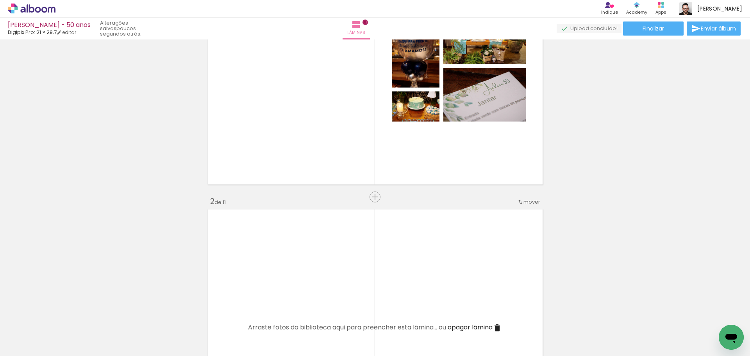
scroll to position [39, 0]
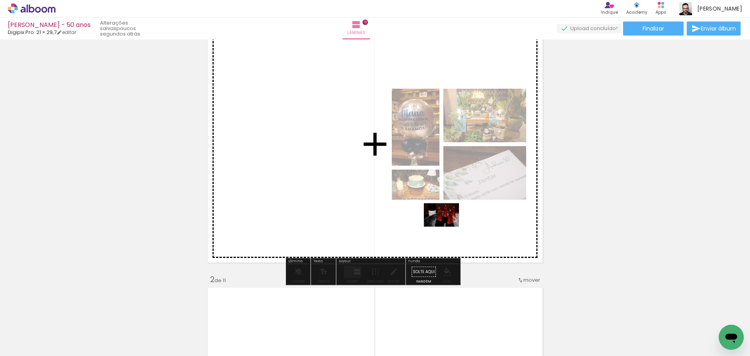
drag, startPoint x: 407, startPoint y: 328, endPoint x: 448, endPoint y: 229, distance: 107.8
click at [448, 227] on quentale-workspace at bounding box center [375, 178] width 750 height 356
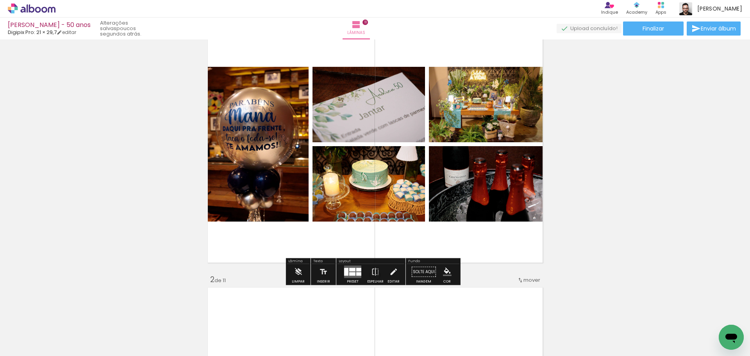
click at [354, 274] on div at bounding box center [352, 274] width 6 height 4
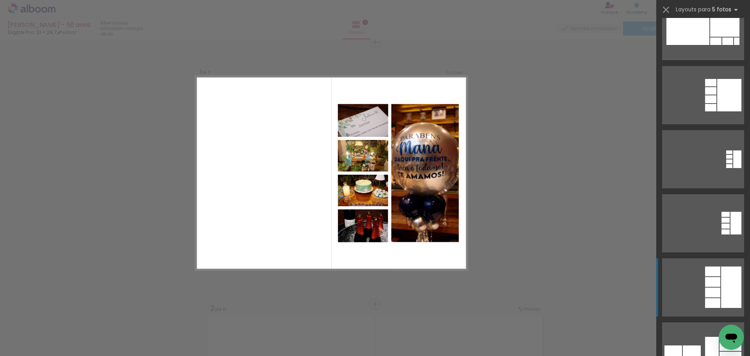
scroll to position [6215, 0]
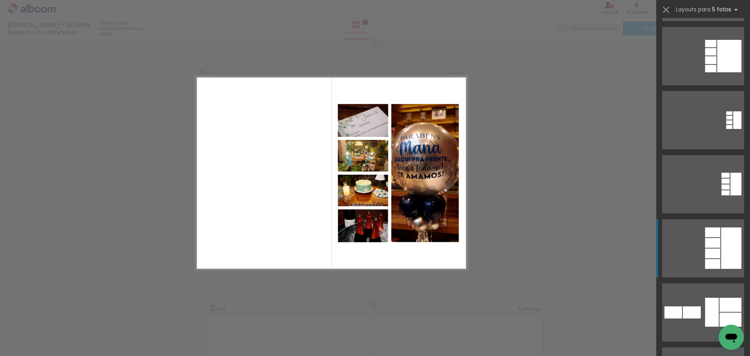
click at [686, 267] on quentale-layouter at bounding box center [704, 248] width 82 height 58
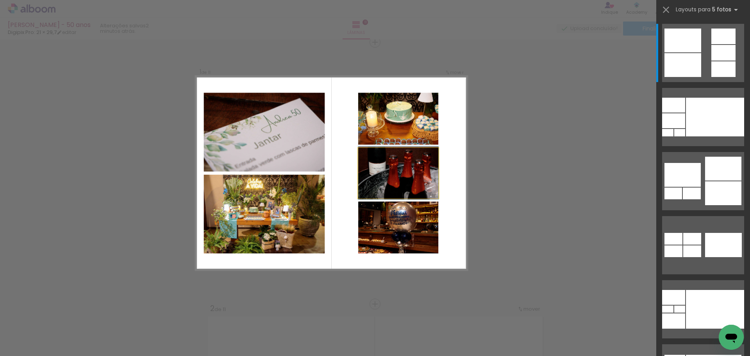
scroll to position [0, 3125]
drag, startPoint x: 394, startPoint y: 179, endPoint x: 423, endPoint y: 182, distance: 29.9
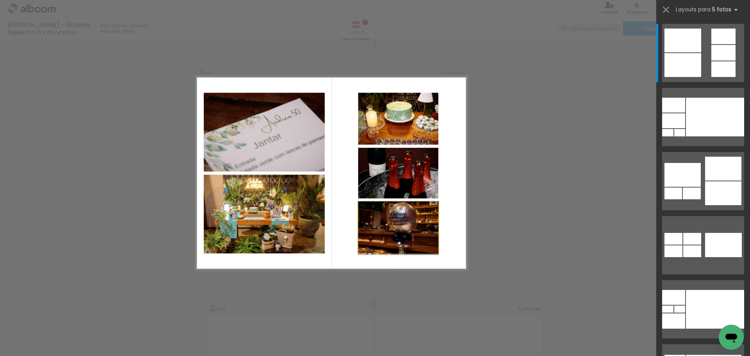
drag, startPoint x: 391, startPoint y: 221, endPoint x: 418, endPoint y: 227, distance: 27.3
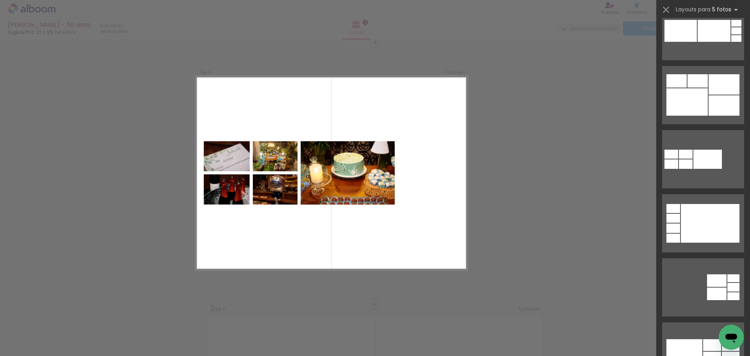
scroll to position [4729, 0]
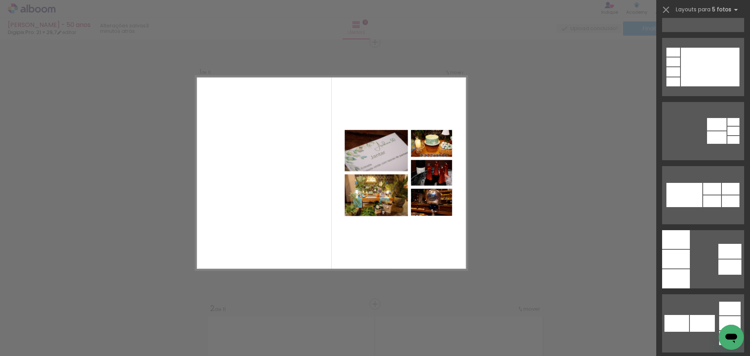
click at [681, 129] on quentale-layouter at bounding box center [704, 131] width 82 height 58
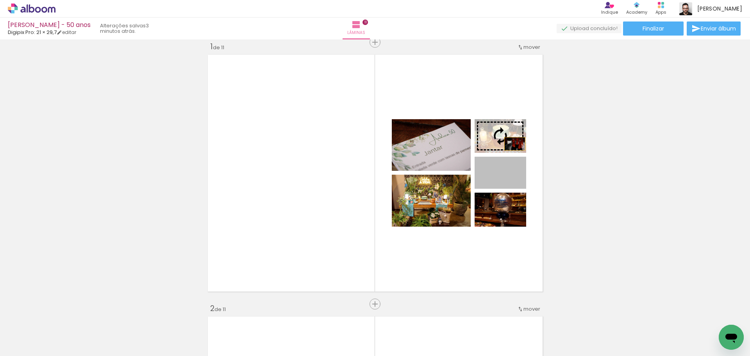
drag, startPoint x: 511, startPoint y: 183, endPoint x: 512, endPoint y: 144, distance: 38.7
click at [0, 0] on slot at bounding box center [0, 0] width 0 height 0
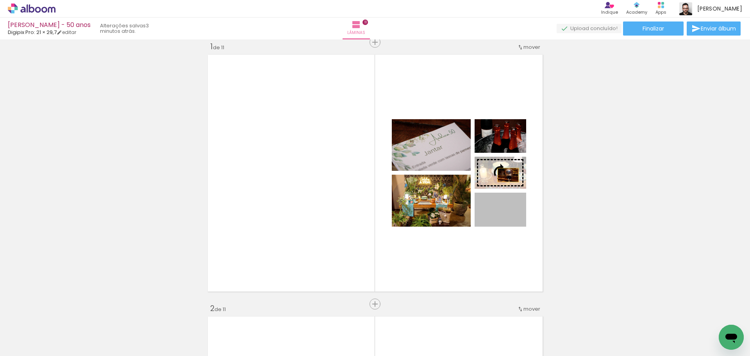
drag, startPoint x: 511, startPoint y: 211, endPoint x: 505, endPoint y: 175, distance: 36.8
click at [0, 0] on slot at bounding box center [0, 0] width 0 height 0
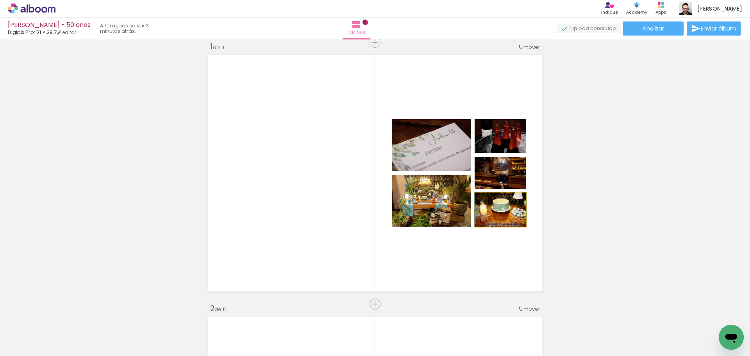
drag, startPoint x: 498, startPoint y: 206, endPoint x: 483, endPoint y: 206, distance: 14.9
type paper-slider "100"
click at [492, 206] on div at bounding box center [504, 201] width 25 height 13
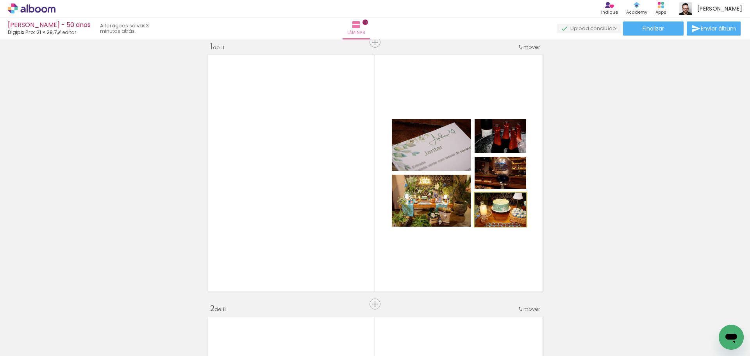
click at [514, 229] on quentale-layouter at bounding box center [375, 173] width 340 height 242
drag, startPoint x: 513, startPoint y: 177, endPoint x: 515, endPoint y: 189, distance: 12.2
click at [515, 189] on quentale-layouter at bounding box center [375, 173] width 340 height 242
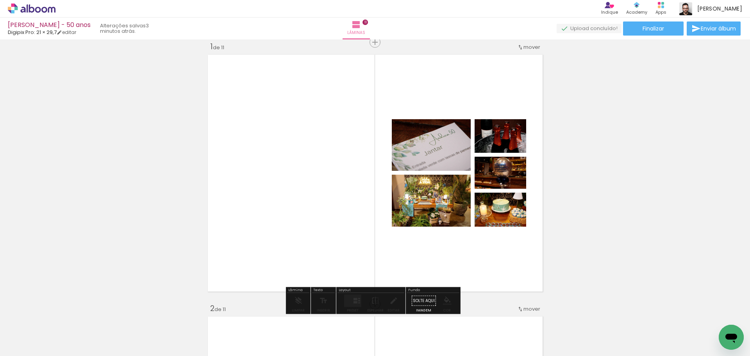
drag, startPoint x: 500, startPoint y: 142, endPoint x: 507, endPoint y: 143, distance: 7.5
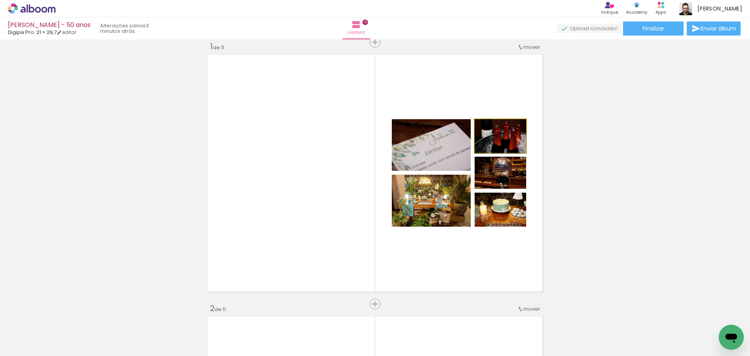
drag, startPoint x: 516, startPoint y: 144, endPoint x: 517, endPoint y: 154, distance: 10.2
click at [517, 154] on quentale-layouter at bounding box center [375, 173] width 340 height 242
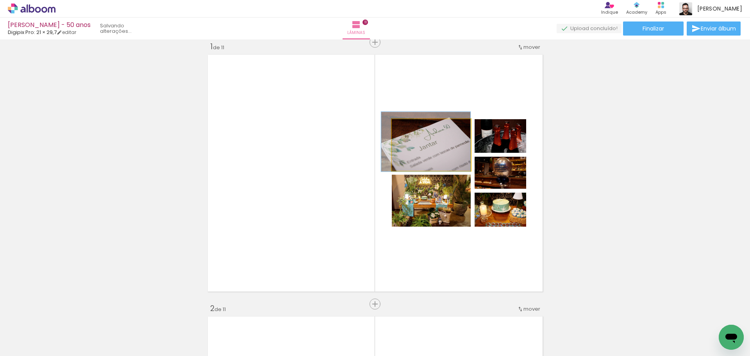
drag, startPoint x: 432, startPoint y: 166, endPoint x: 421, endPoint y: 161, distance: 12.8
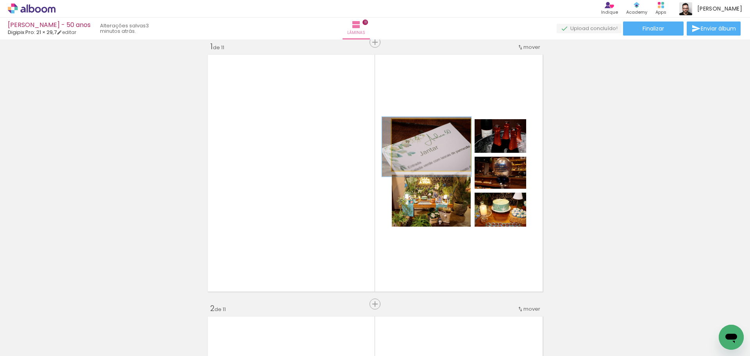
drag, startPoint x: 430, startPoint y: 149, endPoint x: 431, endPoint y: 153, distance: 4.8
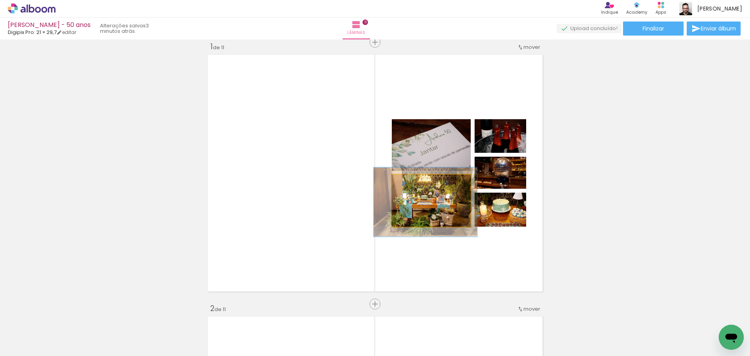
drag, startPoint x: 412, startPoint y: 185, endPoint x: 424, endPoint y: 202, distance: 20.9
type paper-slider "131"
click at [417, 186] on div at bounding box center [419, 182] width 7 height 7
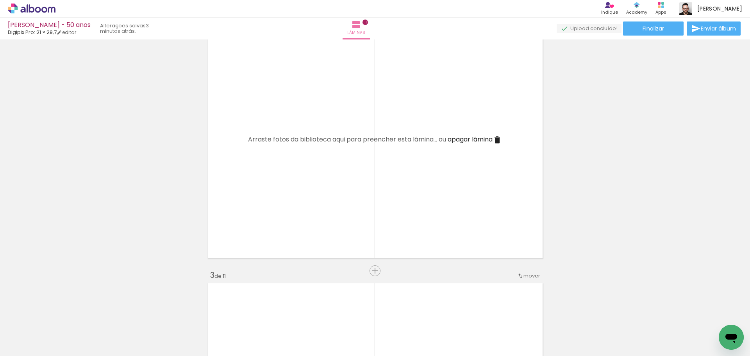
scroll to position [284, 0]
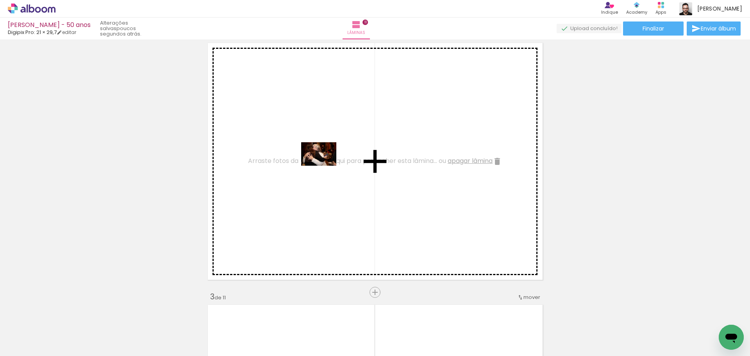
drag, startPoint x: 687, startPoint y: 331, endPoint x: 325, endPoint y: 166, distance: 398.3
click at [325, 166] on quentale-workspace at bounding box center [375, 178] width 750 height 356
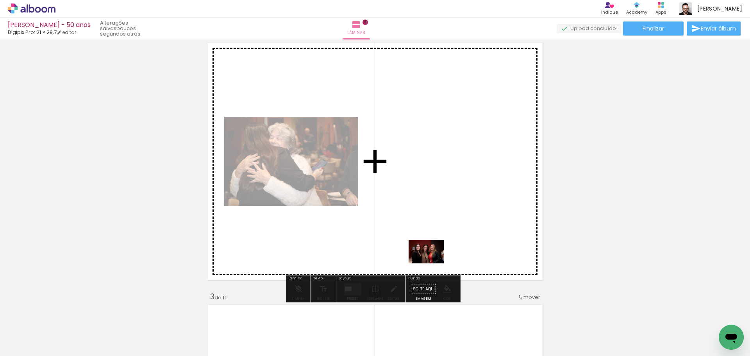
drag, startPoint x: 430, startPoint y: 334, endPoint x: 432, endPoint y: 263, distance: 70.8
click at [432, 263] on quentale-workspace at bounding box center [375, 178] width 750 height 356
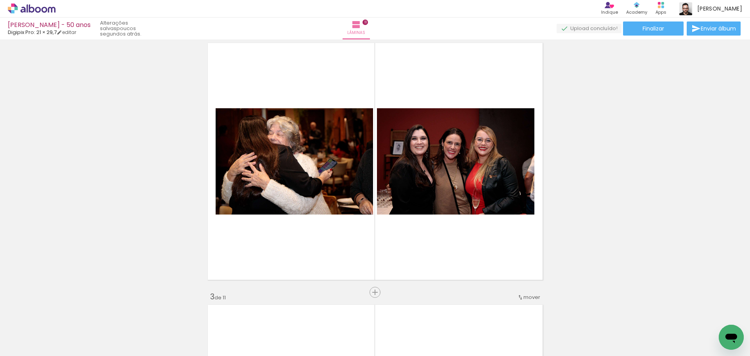
click at [372, 318] on iron-icon at bounding box center [367, 314] width 8 height 8
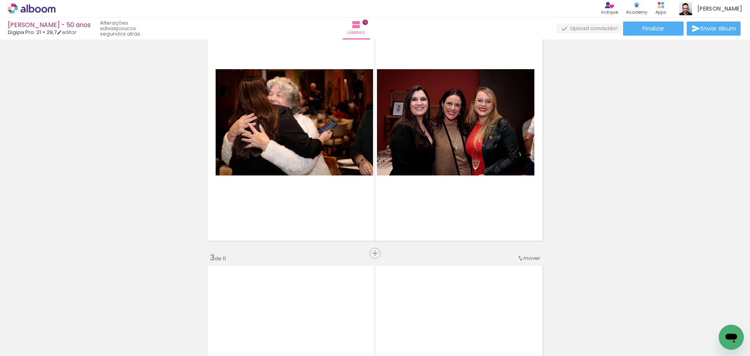
scroll to position [0, 449]
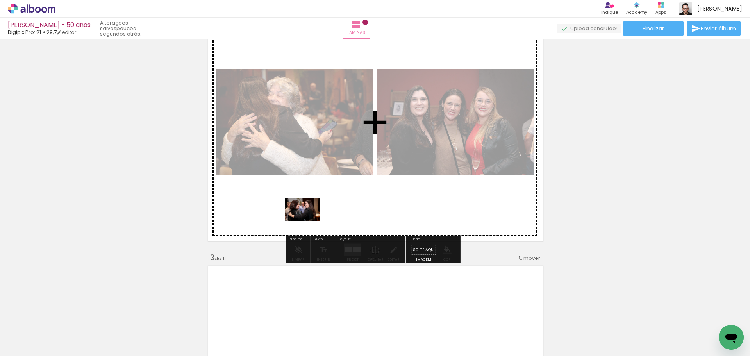
drag, startPoint x: 254, startPoint y: 326, endPoint x: 309, endPoint y: 221, distance: 118.2
click at [309, 221] on quentale-workspace at bounding box center [375, 178] width 750 height 356
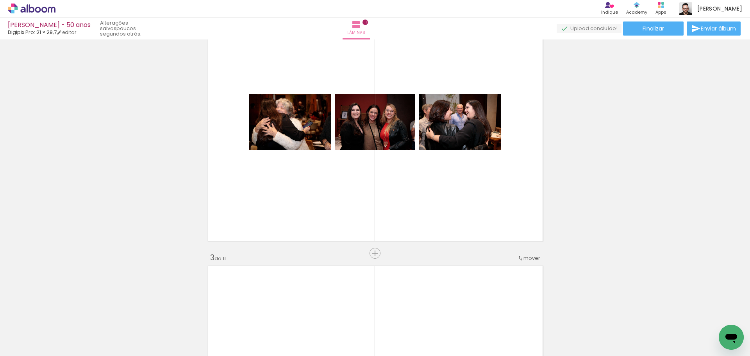
scroll to position [0, 848]
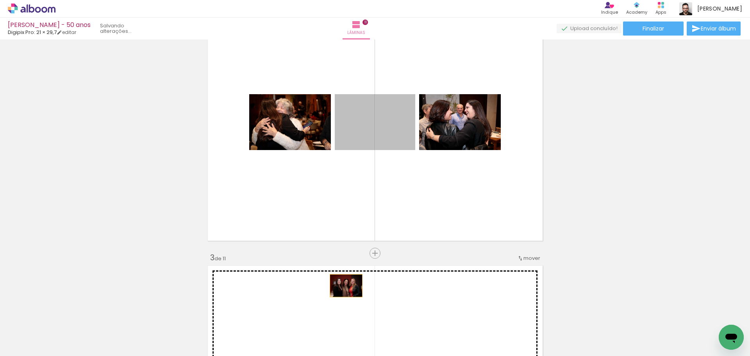
drag, startPoint x: 366, startPoint y: 128, endPoint x: 343, endPoint y: 286, distance: 159.3
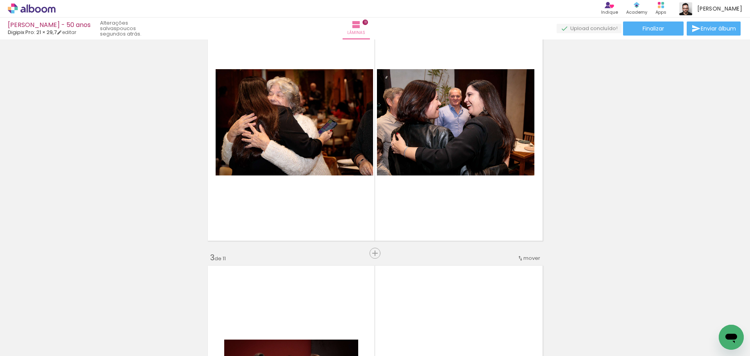
scroll to position [0, 74]
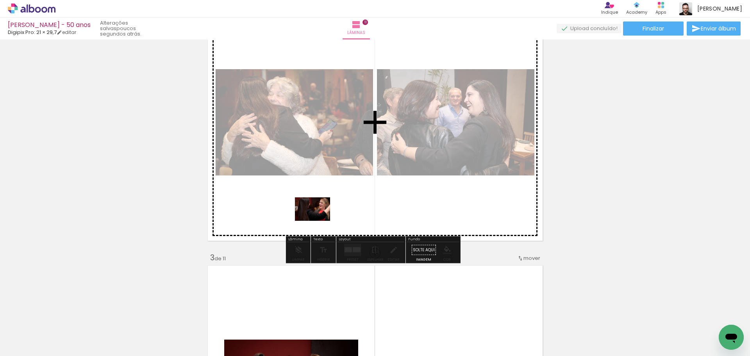
drag, startPoint x: 258, startPoint y: 330, endPoint x: 319, endPoint y: 221, distance: 125.1
click at [319, 221] on quentale-workspace at bounding box center [375, 178] width 750 height 356
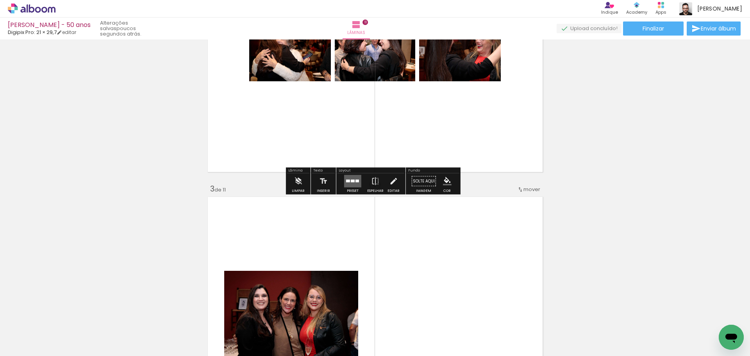
scroll to position [440, 0]
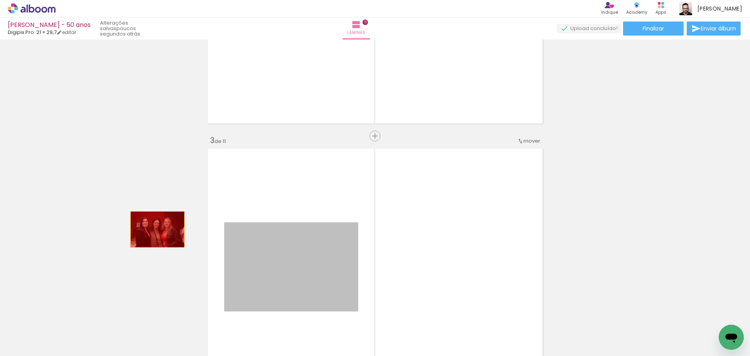
drag, startPoint x: 315, startPoint y: 242, endPoint x: 153, endPoint y: 229, distance: 162.3
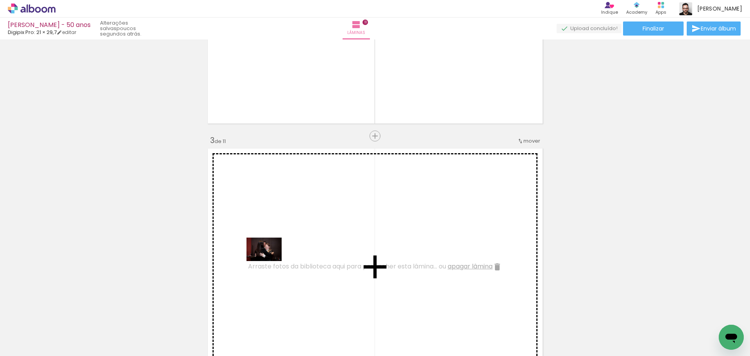
drag, startPoint x: 135, startPoint y: 334, endPoint x: 270, endPoint y: 261, distance: 153.5
click at [270, 261] on quentale-workspace at bounding box center [375, 178] width 750 height 356
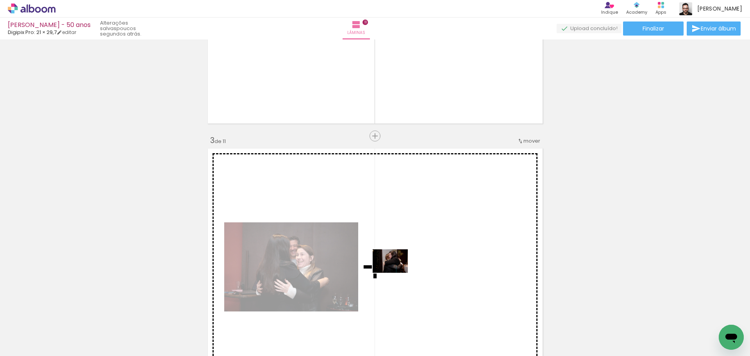
drag, startPoint x: 184, startPoint y: 333, endPoint x: 398, endPoint y: 273, distance: 221.8
click at [398, 273] on quentale-workspace at bounding box center [375, 178] width 750 height 356
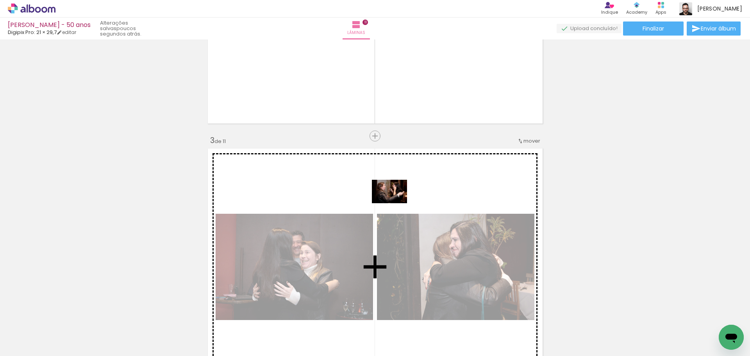
drag, startPoint x: 224, startPoint y: 336, endPoint x: 396, endPoint y: 203, distance: 217.1
click at [396, 203] on quentale-workspace at bounding box center [375, 178] width 750 height 356
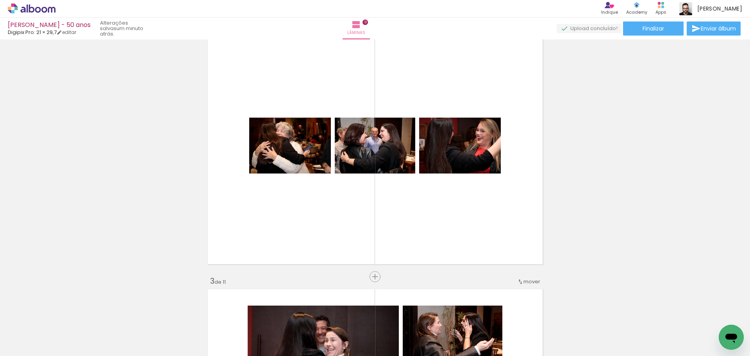
scroll to position [0, 1219]
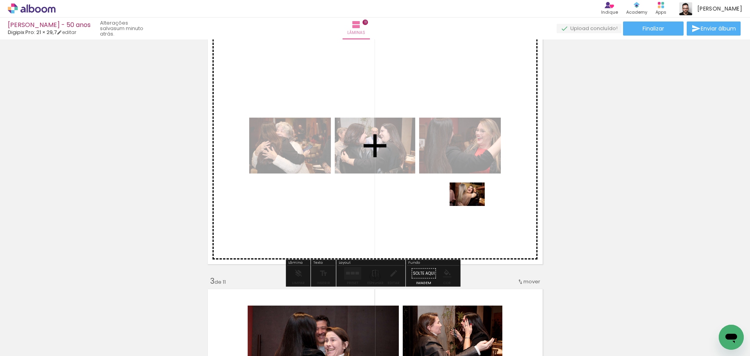
click at [473, 206] on quentale-workspace at bounding box center [375, 178] width 750 height 356
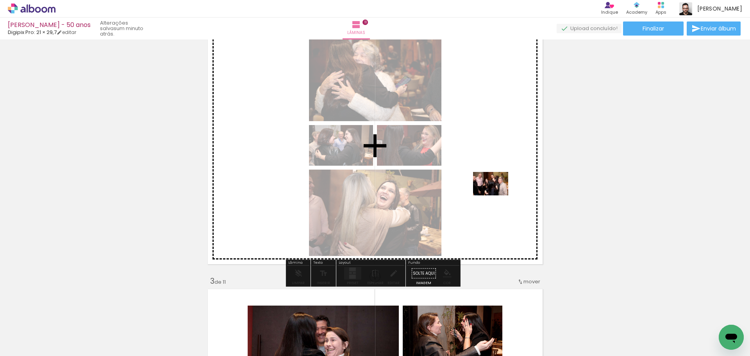
drag, startPoint x: 531, startPoint y: 334, endPoint x: 497, endPoint y: 195, distance: 142.5
click at [497, 195] on quentale-workspace at bounding box center [375, 178] width 750 height 356
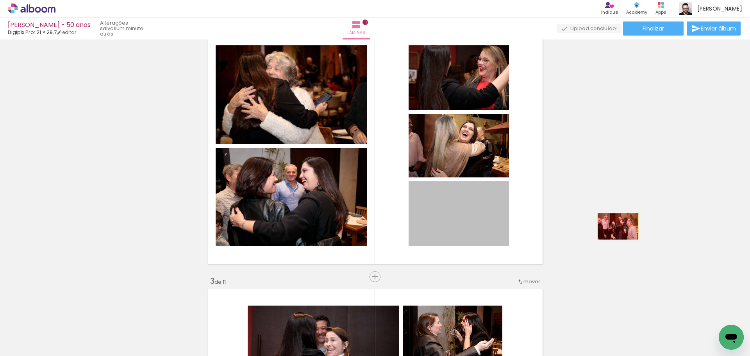
drag, startPoint x: 471, startPoint y: 221, endPoint x: 615, endPoint y: 226, distance: 144.3
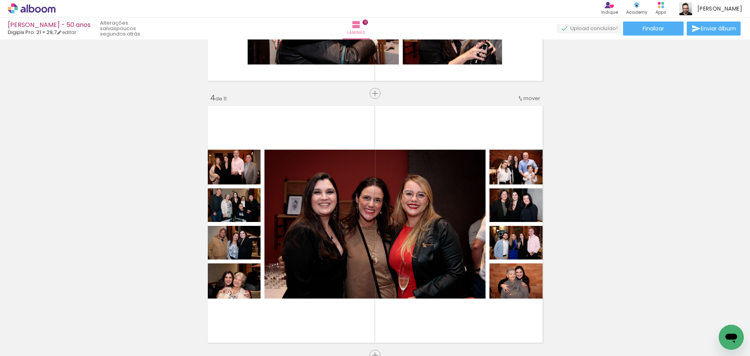
scroll to position [768, 0]
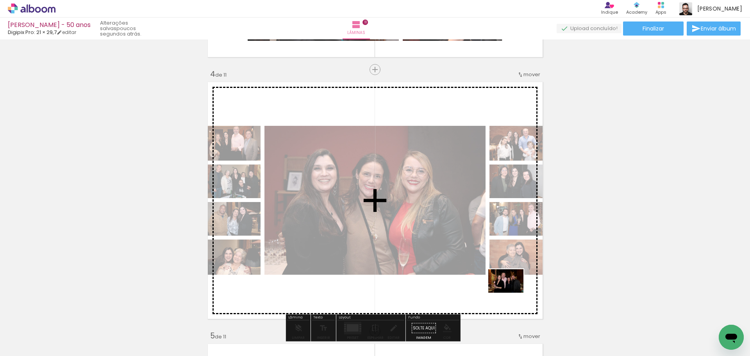
drag, startPoint x: 624, startPoint y: 328, endPoint x: 512, endPoint y: 293, distance: 117.3
click at [512, 293] on quentale-workspace at bounding box center [375, 178] width 750 height 356
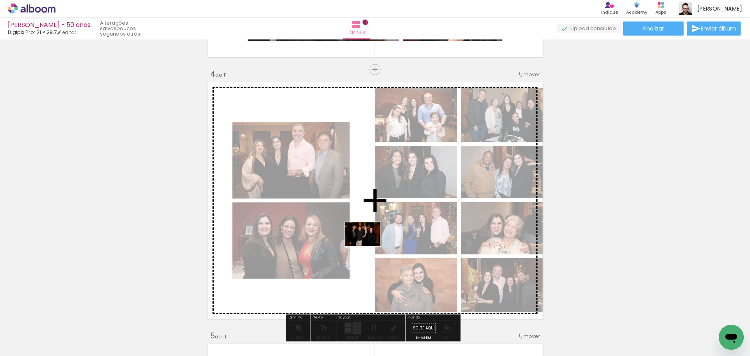
drag, startPoint x: 454, startPoint y: 333, endPoint x: 369, endPoint y: 246, distance: 121.6
click at [369, 246] on quentale-workspace at bounding box center [375, 178] width 750 height 356
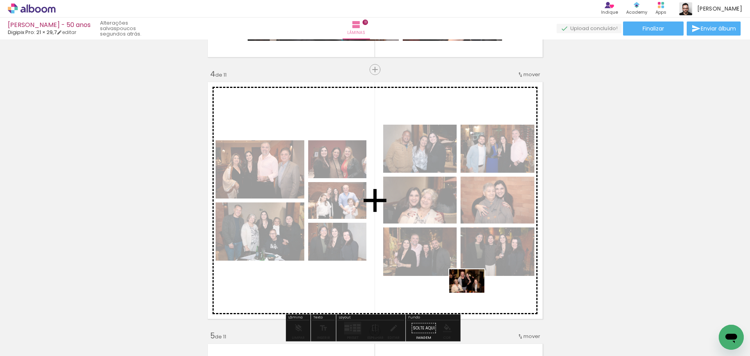
drag, startPoint x: 581, startPoint y: 331, endPoint x: 473, endPoint y: 293, distance: 114.5
click at [473, 293] on quentale-workspace at bounding box center [375, 178] width 750 height 356
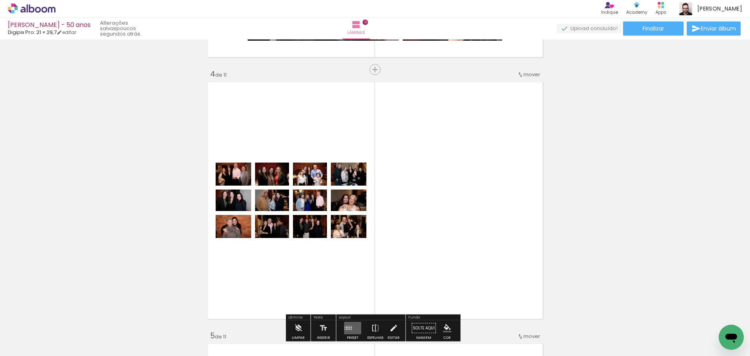
click at [349, 271] on quentale-layouter at bounding box center [375, 200] width 340 height 242
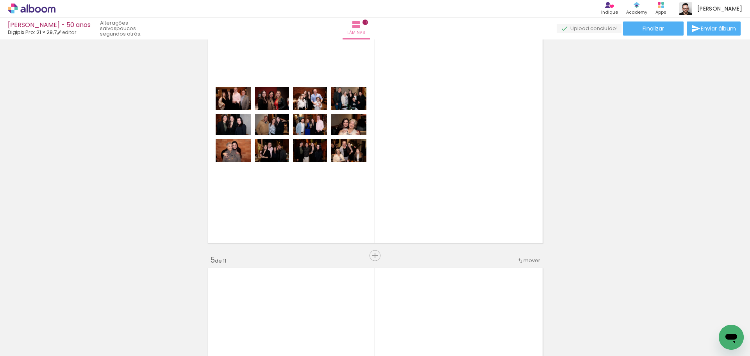
scroll to position [847, 0]
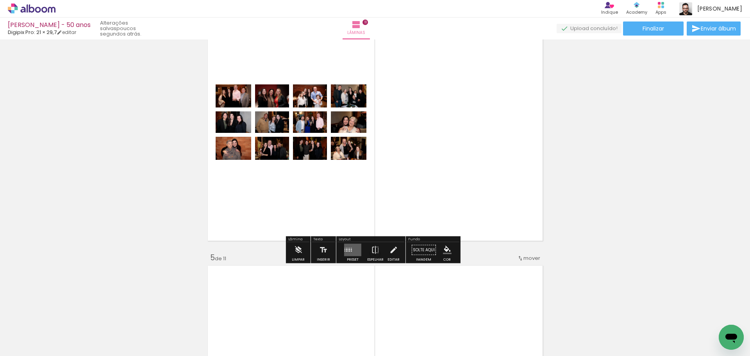
click at [353, 250] on quentale-layouter at bounding box center [352, 250] width 17 height 13
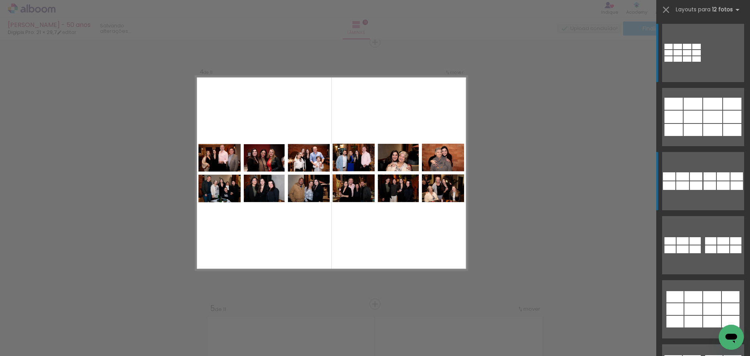
scroll to position [796, 0]
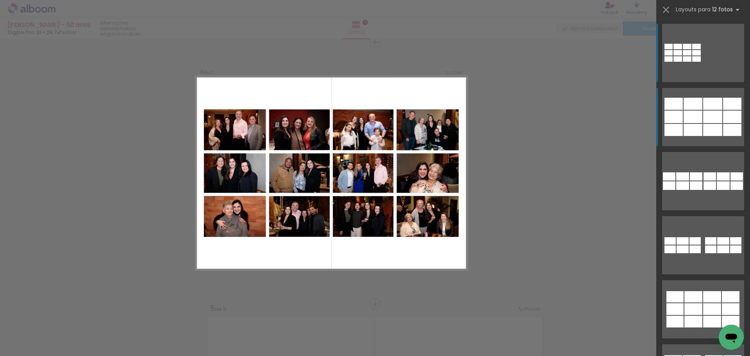
click at [686, 110] on quentale-layouter at bounding box center [704, 117] width 82 height 58
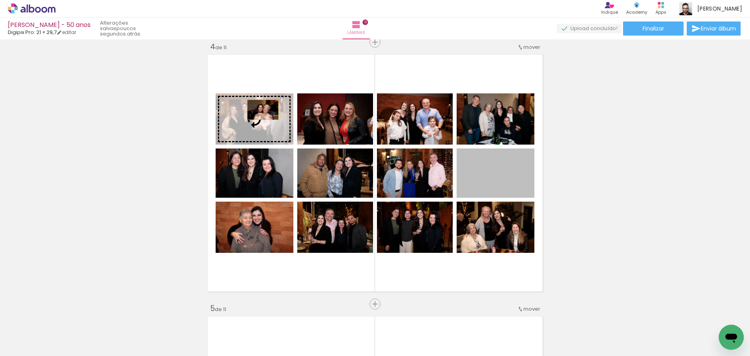
drag, startPoint x: 489, startPoint y: 184, endPoint x: 260, endPoint y: 110, distance: 241.3
click at [0, 0] on slot at bounding box center [0, 0] width 0 height 0
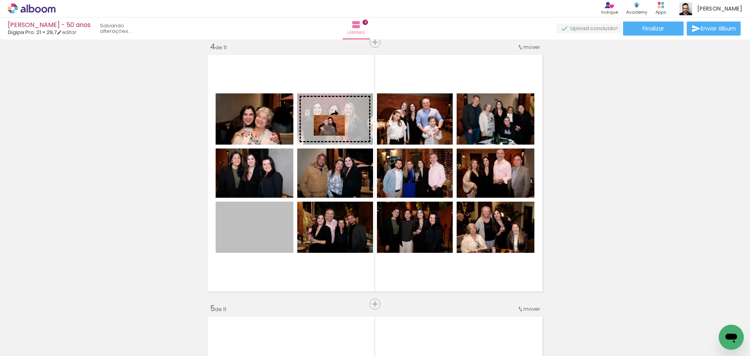
drag, startPoint x: 255, startPoint y: 231, endPoint x: 326, endPoint y: 126, distance: 127.2
click at [0, 0] on slot at bounding box center [0, 0] width 0 height 0
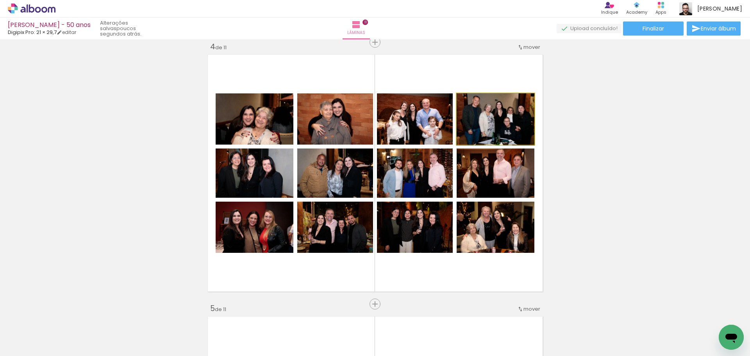
drag, startPoint x: 510, startPoint y: 134, endPoint x: 430, endPoint y: 148, distance: 81.3
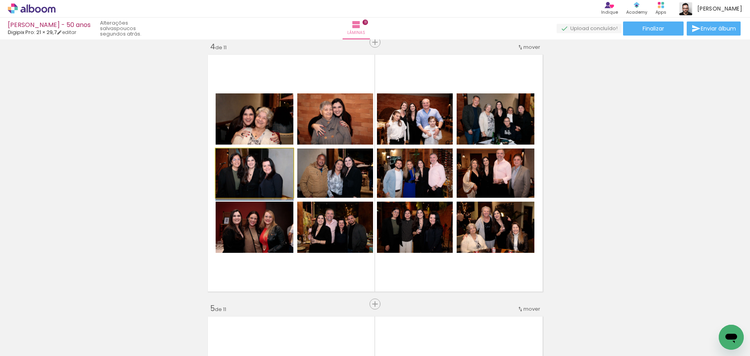
drag, startPoint x: 243, startPoint y: 177, endPoint x: 256, endPoint y: 188, distance: 16.7
drag, startPoint x: 254, startPoint y: 233, endPoint x: 251, endPoint y: 225, distance: 9.0
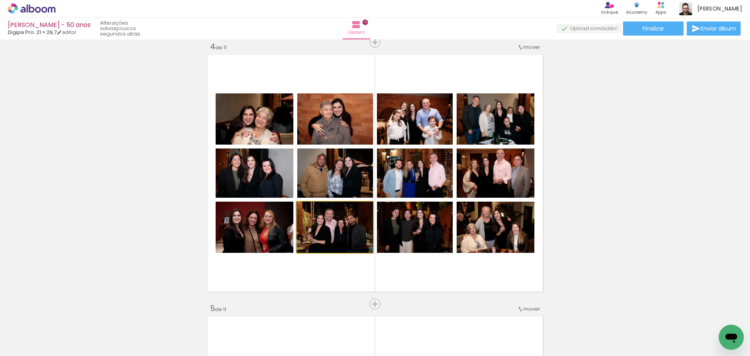
drag, startPoint x: 332, startPoint y: 236, endPoint x: 329, endPoint y: 224, distance: 12.2
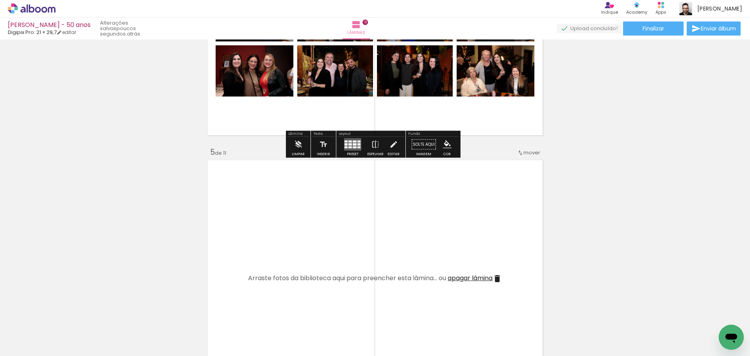
scroll to position [991, 0]
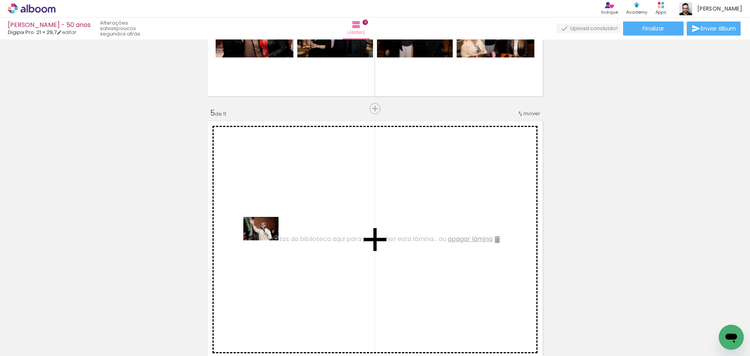
drag, startPoint x: 238, startPoint y: 330, endPoint x: 267, endPoint y: 240, distance: 94.1
click at [267, 240] on quentale-workspace at bounding box center [375, 178] width 750 height 356
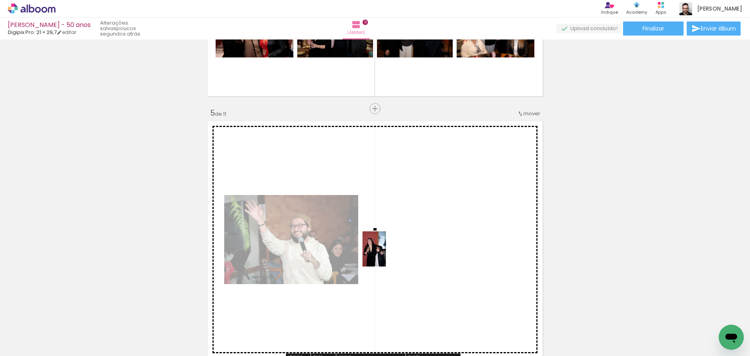
drag, startPoint x: 283, startPoint y: 328, endPoint x: 386, endPoint y: 255, distance: 126.8
click at [386, 255] on quentale-workspace at bounding box center [375, 178] width 750 height 356
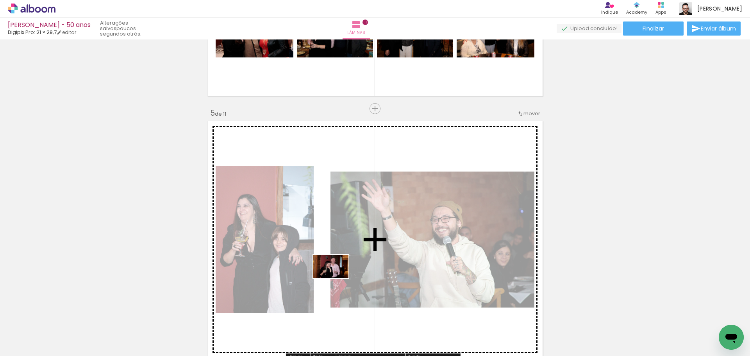
drag, startPoint x: 330, startPoint y: 332, endPoint x: 337, endPoint y: 278, distance: 54.3
click at [337, 278] on quentale-workspace at bounding box center [375, 178] width 750 height 356
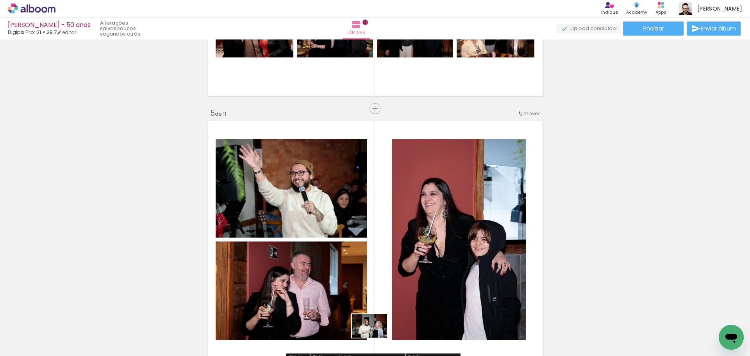
drag, startPoint x: 380, startPoint y: 335, endPoint x: 376, endPoint y: 338, distance: 5.3
click at [376, 338] on div at bounding box center [365, 330] width 39 height 26
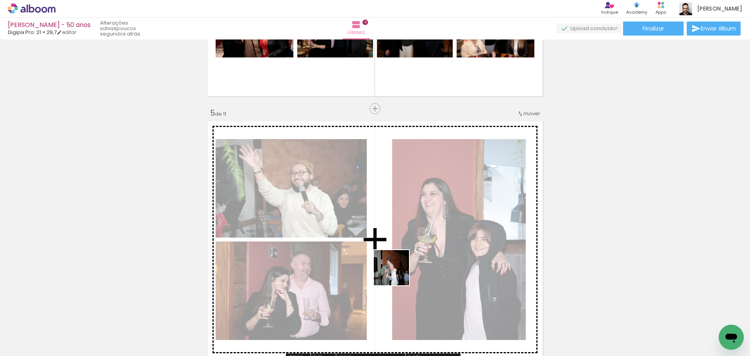
drag, startPoint x: 412, startPoint y: 333, endPoint x: 396, endPoint y: 273, distance: 62.2
click at [396, 273] on quentale-workspace at bounding box center [375, 178] width 750 height 356
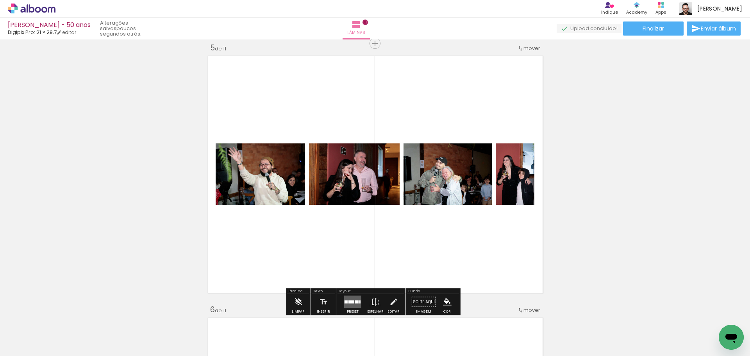
scroll to position [1069, 0]
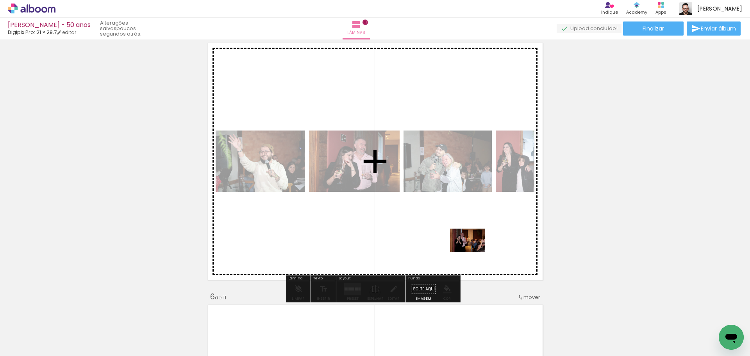
drag, startPoint x: 540, startPoint y: 332, endPoint x: 474, endPoint y: 252, distance: 103.8
click at [474, 252] on quentale-workspace at bounding box center [375, 178] width 750 height 356
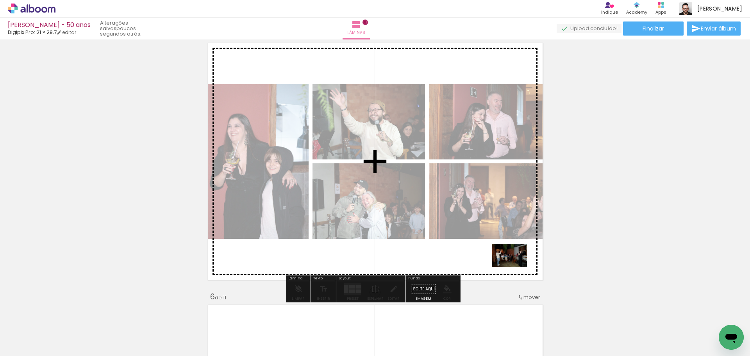
drag, startPoint x: 584, startPoint y: 323, endPoint x: 516, endPoint y: 267, distance: 88.4
click at [516, 267] on quentale-workspace at bounding box center [375, 178] width 750 height 356
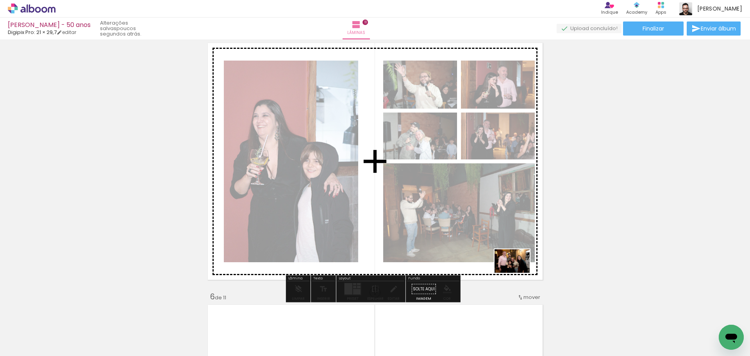
drag, startPoint x: 623, startPoint y: 332, endPoint x: 518, endPoint y: 273, distance: 120.1
click at [518, 273] on quentale-workspace at bounding box center [375, 178] width 750 height 356
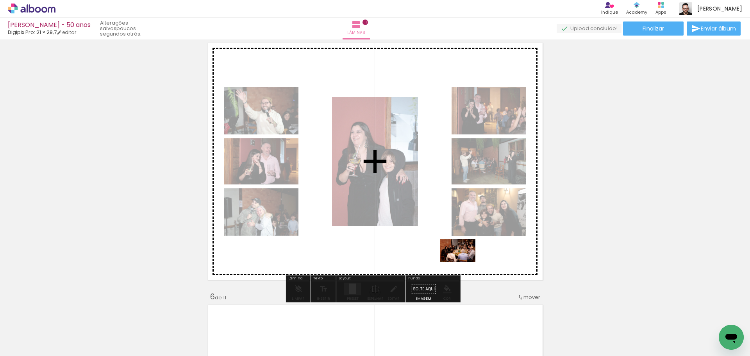
drag, startPoint x: 708, startPoint y: 323, endPoint x: 463, endPoint y: 262, distance: 252.5
click at [463, 262] on quentale-workspace at bounding box center [375, 178] width 750 height 356
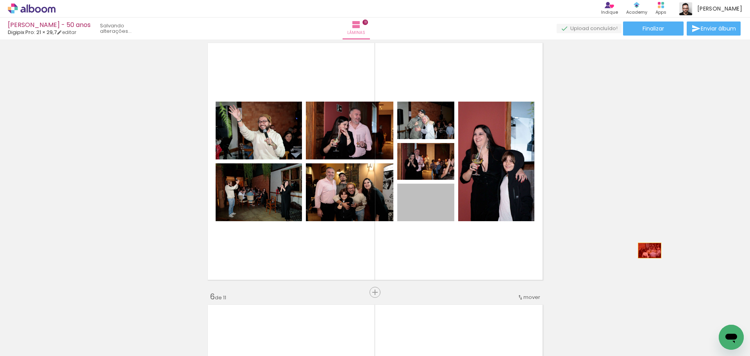
drag, startPoint x: 432, startPoint y: 204, endPoint x: 647, endPoint y: 251, distance: 220.2
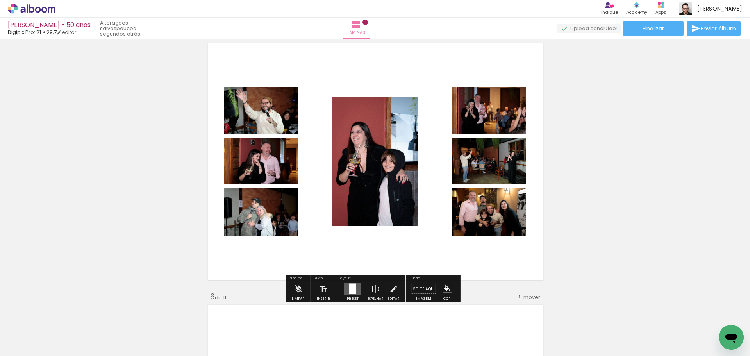
click at [353, 289] on div at bounding box center [352, 289] width 7 height 11
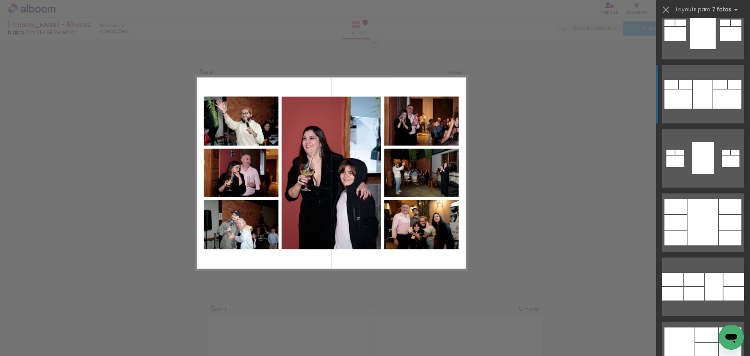
scroll to position [664, 0]
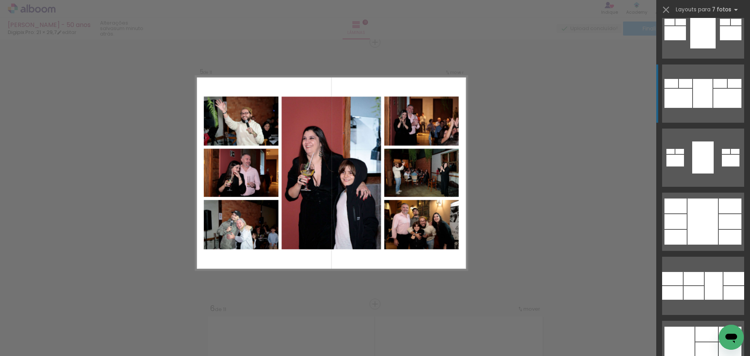
click at [693, 214] on div at bounding box center [703, 222] width 30 height 46
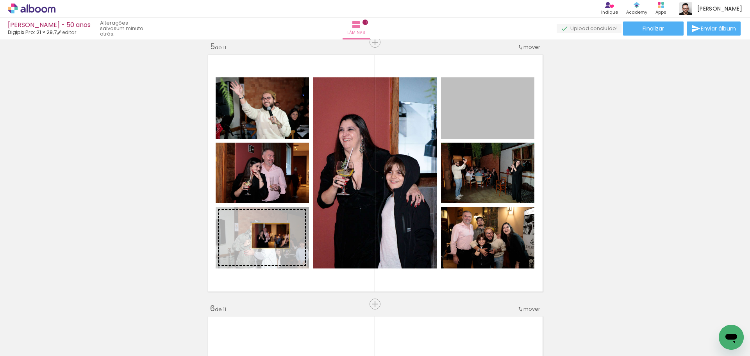
drag, startPoint x: 502, startPoint y: 122, endPoint x: 268, endPoint y: 236, distance: 260.8
click at [0, 0] on slot at bounding box center [0, 0] width 0 height 0
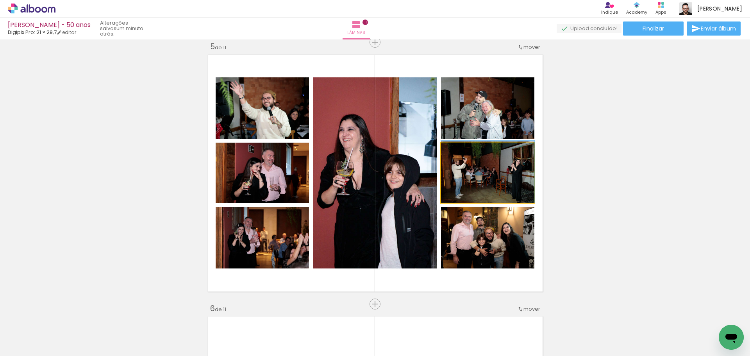
drag, startPoint x: 487, startPoint y: 192, endPoint x: 485, endPoint y: 184, distance: 7.7
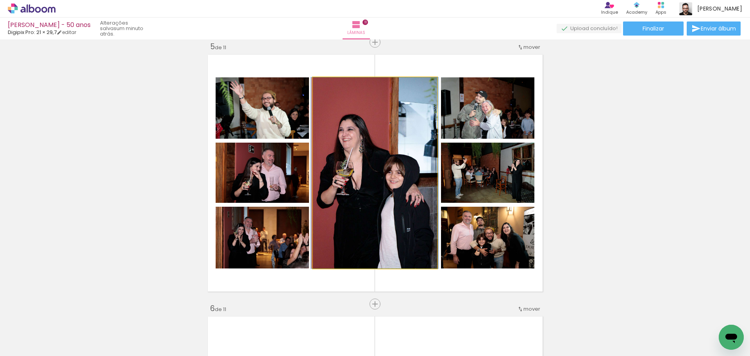
drag, startPoint x: 369, startPoint y: 206, endPoint x: 369, endPoint y: 188, distance: 18.0
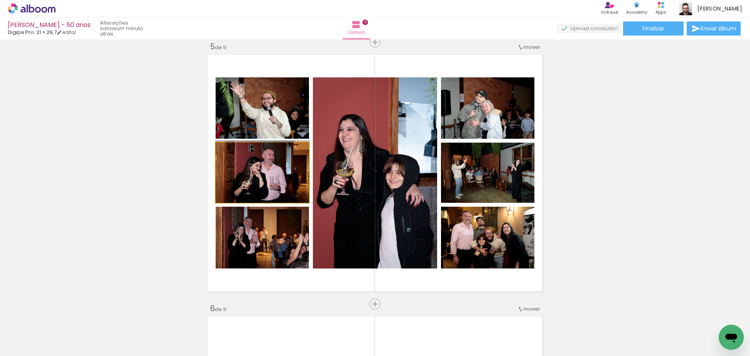
drag, startPoint x: 286, startPoint y: 178, endPoint x: 289, endPoint y: 173, distance: 5.4
drag, startPoint x: 262, startPoint y: 246, endPoint x: 270, endPoint y: 239, distance: 10.8
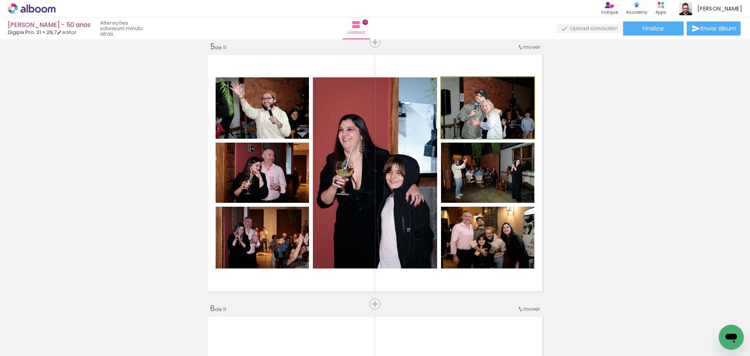
drag, startPoint x: 487, startPoint y: 126, endPoint x: 485, endPoint y: 97, distance: 29.4
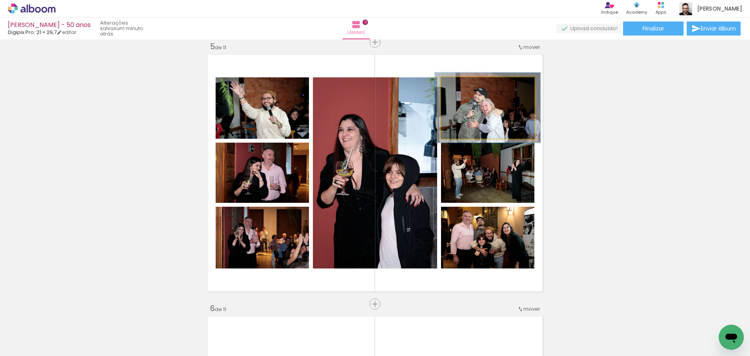
drag, startPoint x: 456, startPoint y: 89, endPoint x: 466, endPoint y: 93, distance: 10.5
click at [459, 89] on div at bounding box center [463, 85] width 13 height 13
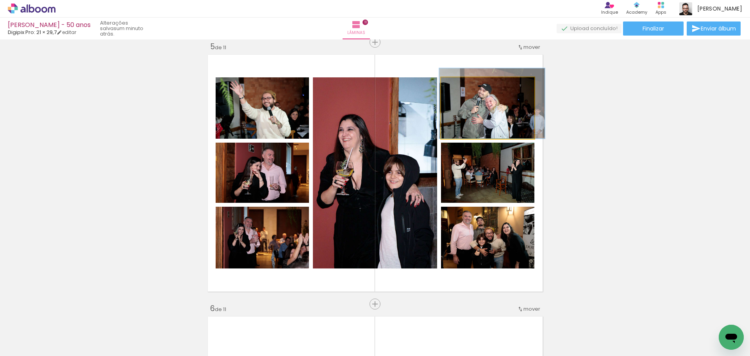
drag, startPoint x: 498, startPoint y: 125, endPoint x: 502, endPoint y: 118, distance: 8.6
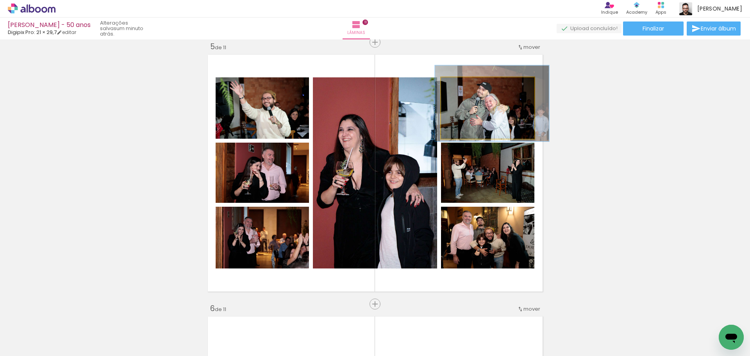
type paper-slider "122"
click at [467, 88] on div at bounding box center [466, 85] width 13 height 13
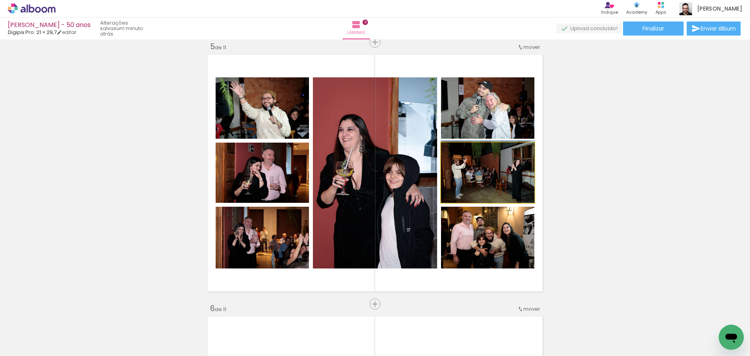
drag, startPoint x: 493, startPoint y: 180, endPoint x: 491, endPoint y: 173, distance: 7.3
type paper-slider "100"
click at [457, 154] on div at bounding box center [459, 151] width 13 height 13
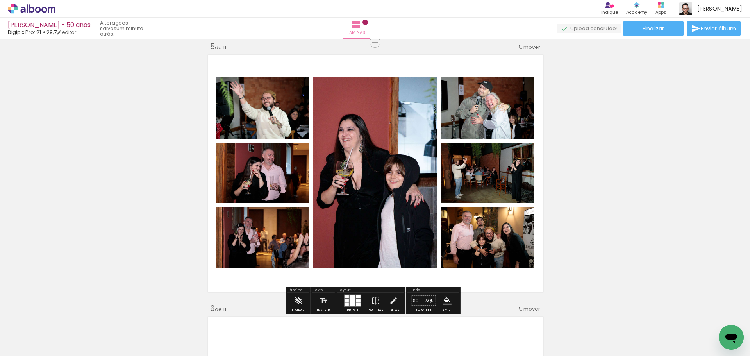
drag, startPoint x: 569, startPoint y: 190, endPoint x: 482, endPoint y: 186, distance: 87.2
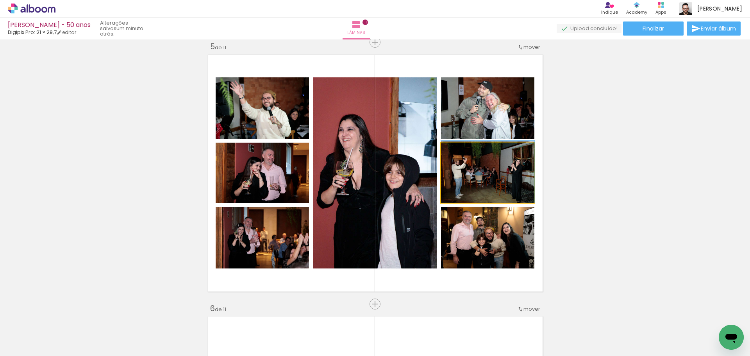
drag, startPoint x: 482, startPoint y: 184, endPoint x: 481, endPoint y: 179, distance: 4.4
drag, startPoint x: 486, startPoint y: 239, endPoint x: 489, endPoint y: 249, distance: 10.6
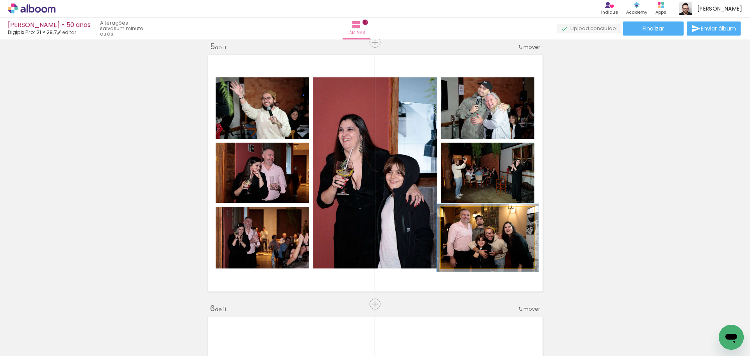
drag, startPoint x: 456, startPoint y: 214, endPoint x: 467, endPoint y: 224, distance: 15.2
type paper-slider "107"
click at [458, 215] on div at bounding box center [461, 214] width 7 height 7
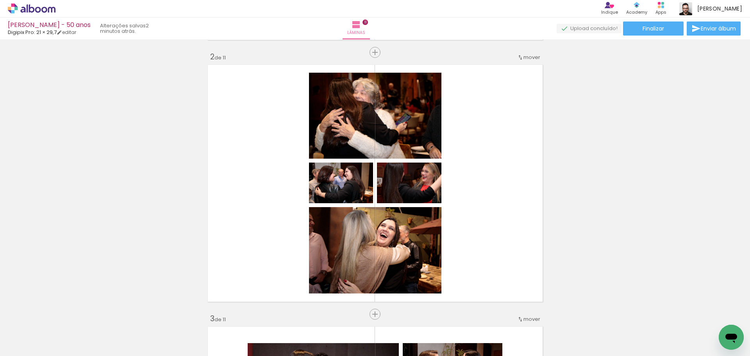
scroll to position [276, 0]
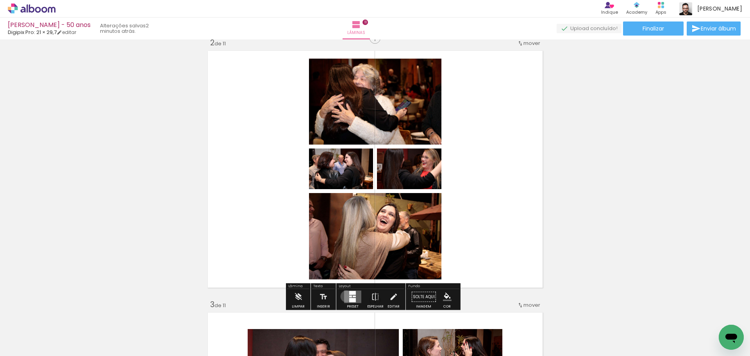
click at [345, 296] on quentale-layouter at bounding box center [352, 297] width 17 height 13
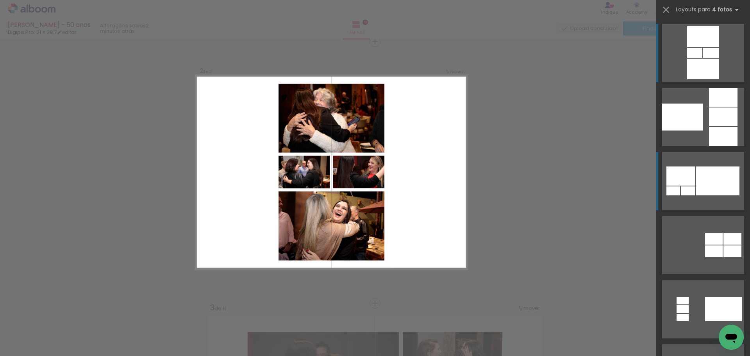
scroll to position [272, 0]
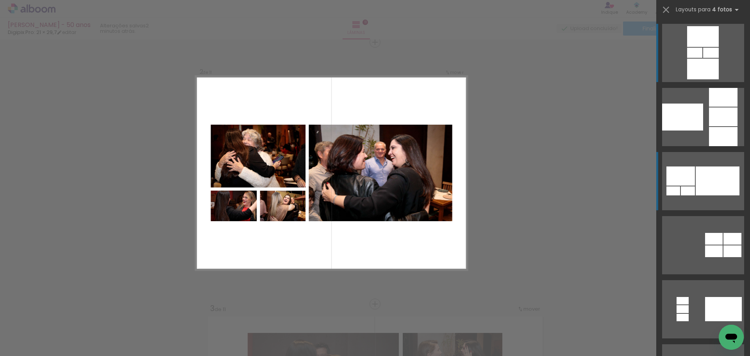
click at [708, 182] on div at bounding box center [718, 181] width 44 height 29
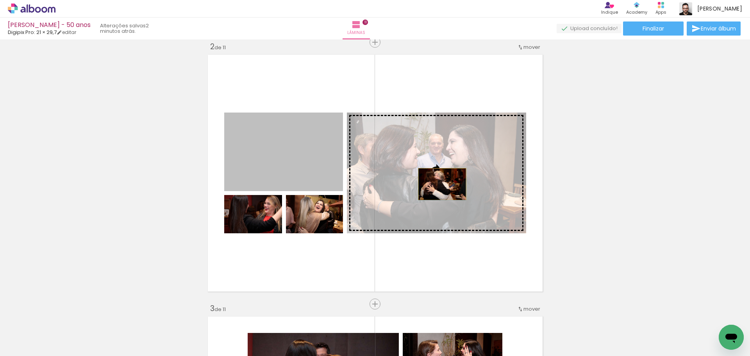
drag, startPoint x: 267, startPoint y: 157, endPoint x: 439, endPoint y: 185, distance: 175.0
click at [0, 0] on slot at bounding box center [0, 0] width 0 height 0
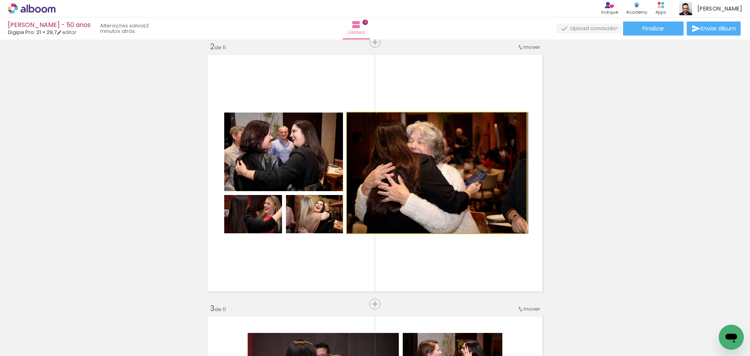
drag, startPoint x: 434, startPoint y: 198, endPoint x: 493, endPoint y: 202, distance: 59.6
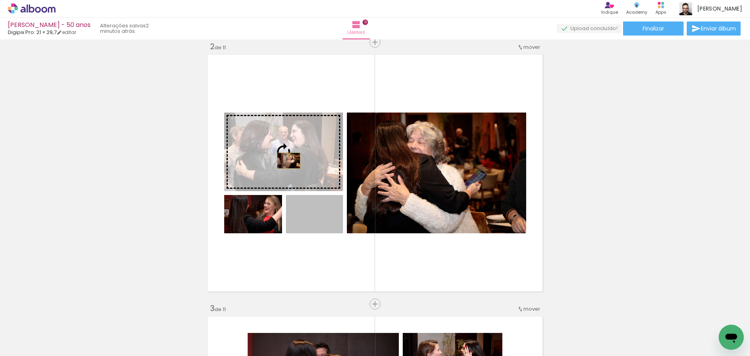
drag, startPoint x: 319, startPoint y: 225, endPoint x: 286, endPoint y: 161, distance: 71.7
click at [0, 0] on slot at bounding box center [0, 0] width 0 height 0
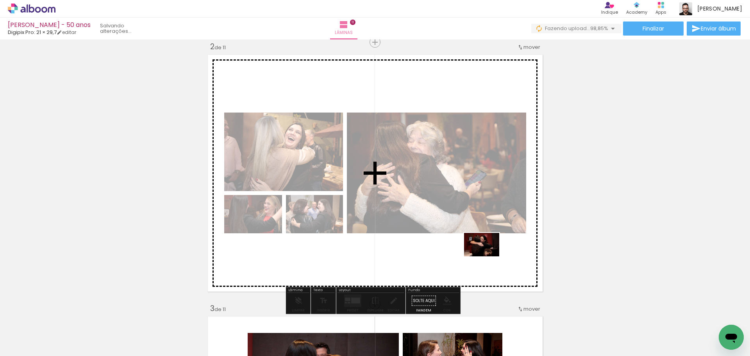
drag, startPoint x: 690, startPoint y: 323, endPoint x: 487, endPoint y: 257, distance: 213.1
click at [487, 257] on quentale-workspace at bounding box center [375, 178] width 750 height 356
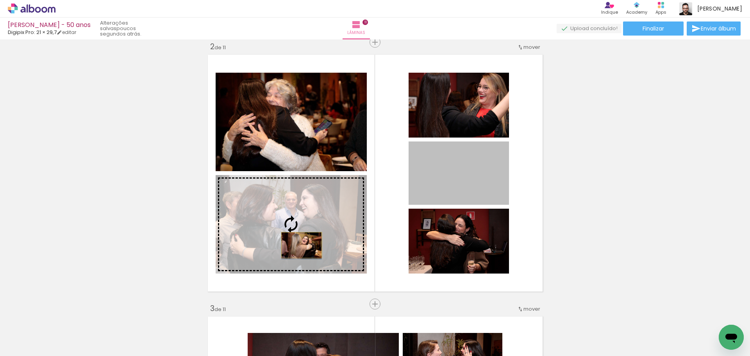
drag, startPoint x: 478, startPoint y: 182, endPoint x: 299, endPoint y: 245, distance: 190.0
click at [0, 0] on slot at bounding box center [0, 0] width 0 height 0
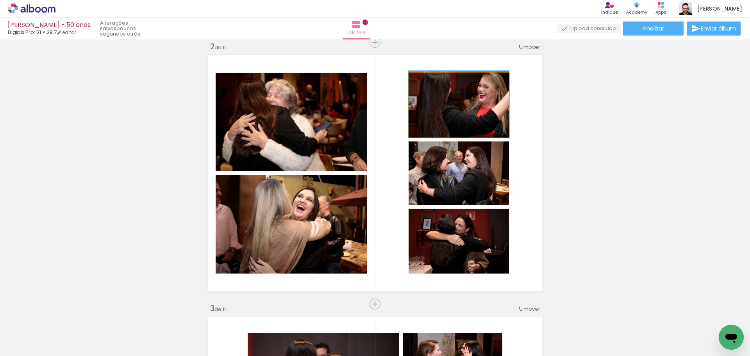
drag, startPoint x: 481, startPoint y: 114, endPoint x: 458, endPoint y: 113, distance: 23.1
drag, startPoint x: 464, startPoint y: 116, endPoint x: 469, endPoint y: 163, distance: 46.5
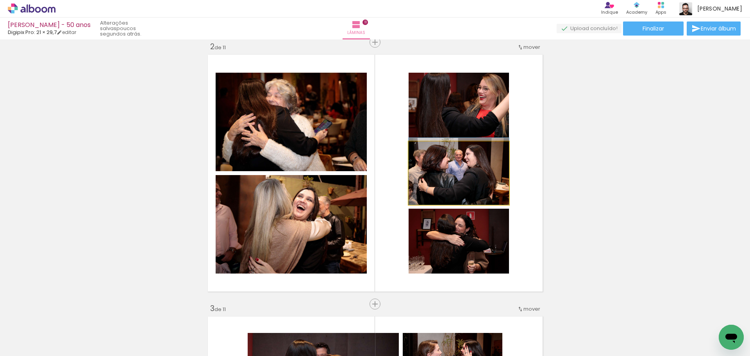
drag, startPoint x: 471, startPoint y: 182, endPoint x: 498, endPoint y: 186, distance: 26.9
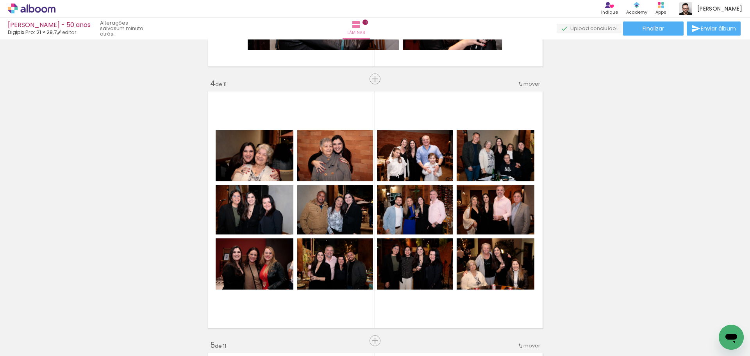
scroll to position [780, 0]
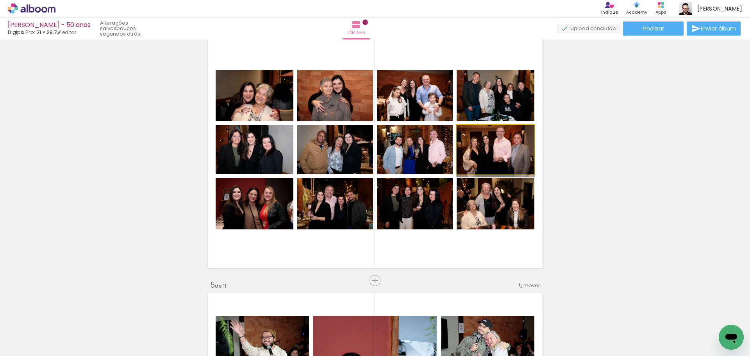
drag, startPoint x: 504, startPoint y: 157, endPoint x: 505, endPoint y: 163, distance: 6.7
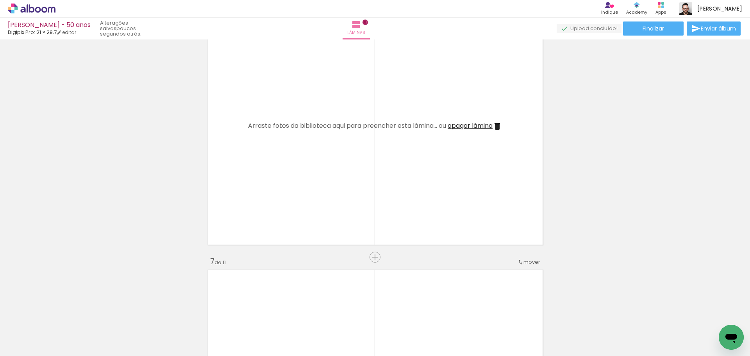
scroll to position [0, 229]
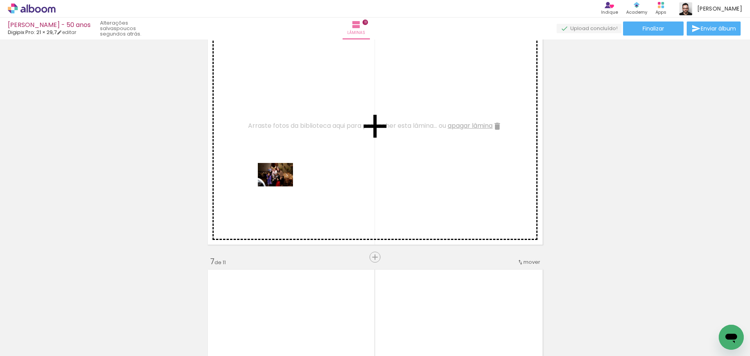
drag, startPoint x: 245, startPoint y: 324, endPoint x: 281, endPoint y: 186, distance: 141.9
click at [281, 186] on quentale-workspace at bounding box center [375, 178] width 750 height 356
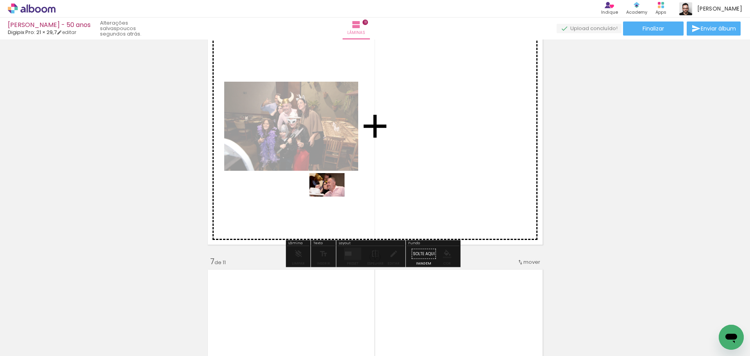
drag, startPoint x: 280, startPoint y: 334, endPoint x: 333, endPoint y: 197, distance: 147.4
click at [333, 197] on quentale-workspace at bounding box center [375, 178] width 750 height 356
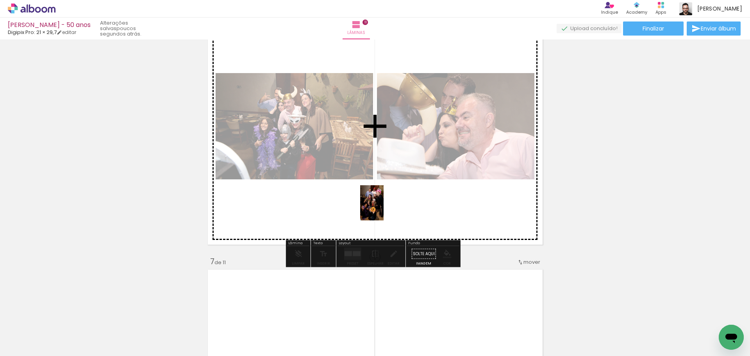
drag, startPoint x: 335, startPoint y: 325, endPoint x: 384, endPoint y: 209, distance: 125.8
click at [384, 209] on quentale-workspace at bounding box center [375, 178] width 750 height 356
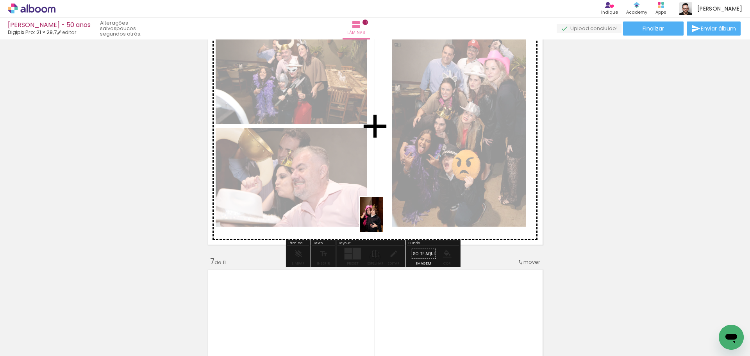
drag, startPoint x: 376, startPoint y: 338, endPoint x: 383, endPoint y: 234, distance: 104.2
click at [384, 220] on quentale-workspace at bounding box center [375, 178] width 750 height 356
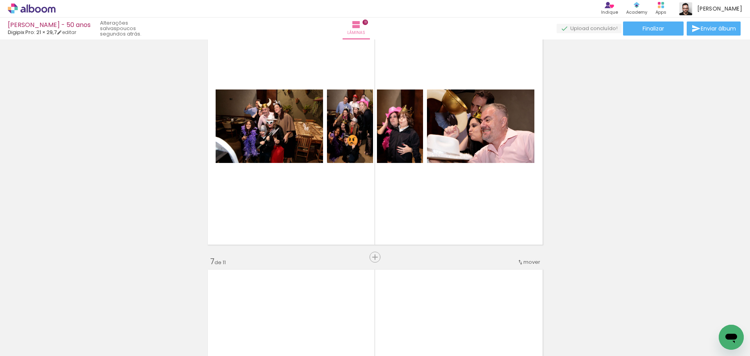
scroll to position [0, 1446]
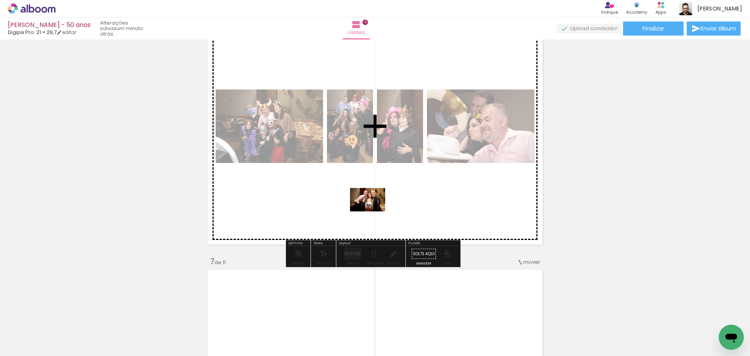
drag, startPoint x: 393, startPoint y: 331, endPoint x: 374, endPoint y: 211, distance: 121.6
click at [374, 211] on quentale-workspace at bounding box center [375, 178] width 750 height 356
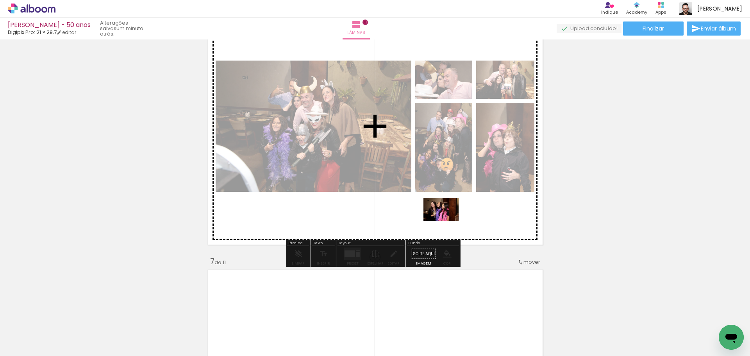
drag, startPoint x: 468, startPoint y: 335, endPoint x: 447, endPoint y: 221, distance: 115.6
click at [447, 221] on quentale-workspace at bounding box center [375, 178] width 750 height 356
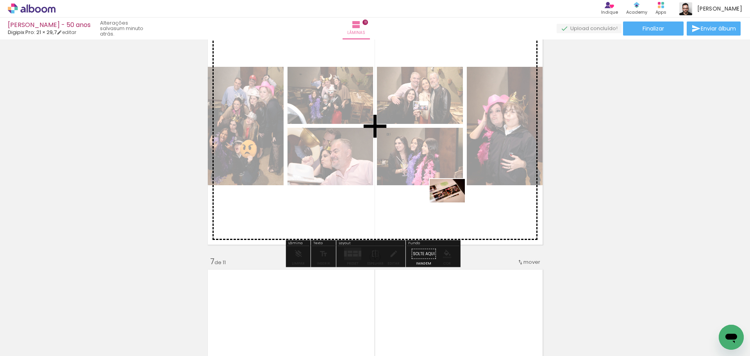
drag, startPoint x: 517, startPoint y: 327, endPoint x: 454, endPoint y: 203, distance: 139.0
click at [454, 203] on quentale-workspace at bounding box center [375, 178] width 750 height 356
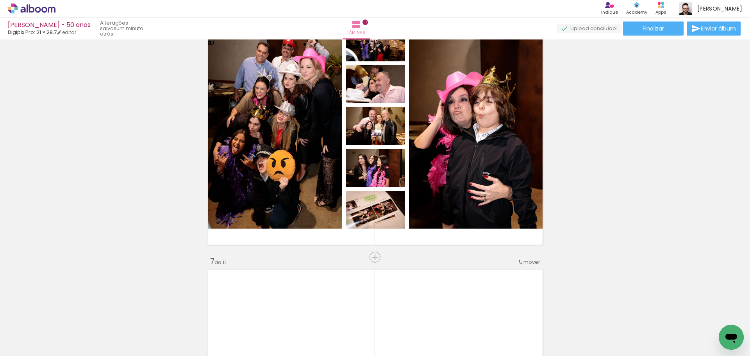
scroll to position [1327, 0]
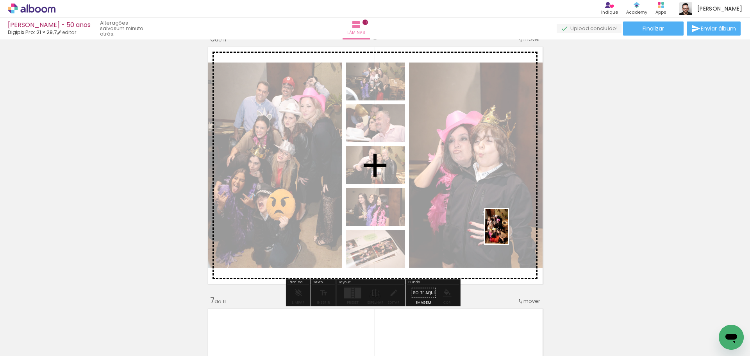
drag, startPoint x: 432, startPoint y: 342, endPoint x: 509, endPoint y: 233, distance: 133.6
click at [509, 233] on quentale-workspace at bounding box center [375, 178] width 750 height 356
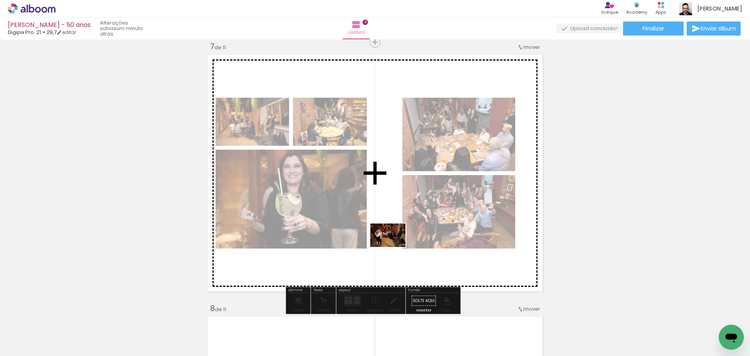
scroll to position [0, 2351]
drag, startPoint x: 394, startPoint y: 247, endPoint x: 389, endPoint y: 248, distance: 5.2
click at [389, 248] on quentale-workspace at bounding box center [375, 178] width 750 height 356
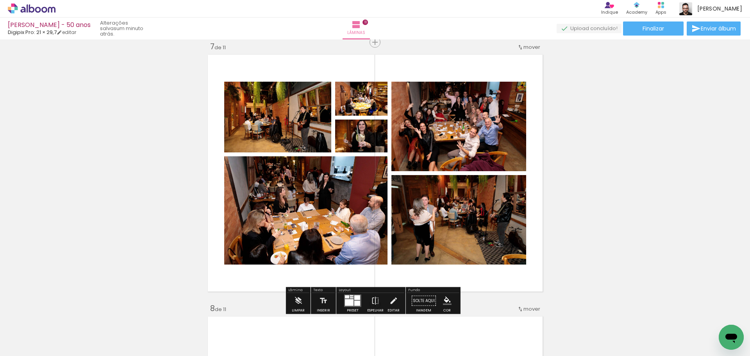
click at [350, 296] on div at bounding box center [352, 295] width 4 height 1
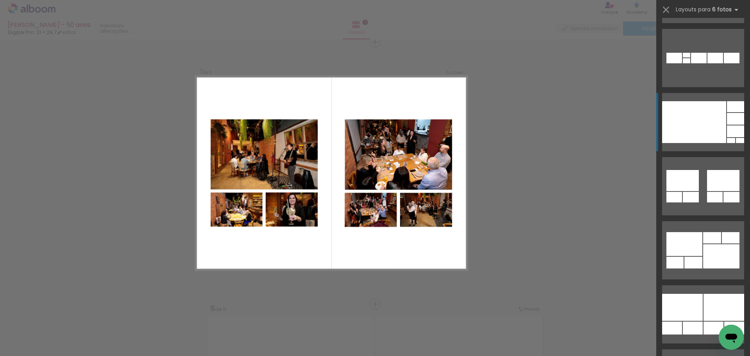
scroll to position [508, 0]
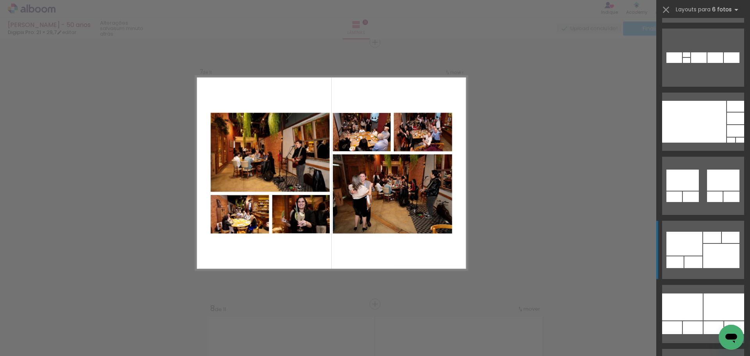
click at [695, 233] on div at bounding box center [685, 244] width 36 height 24
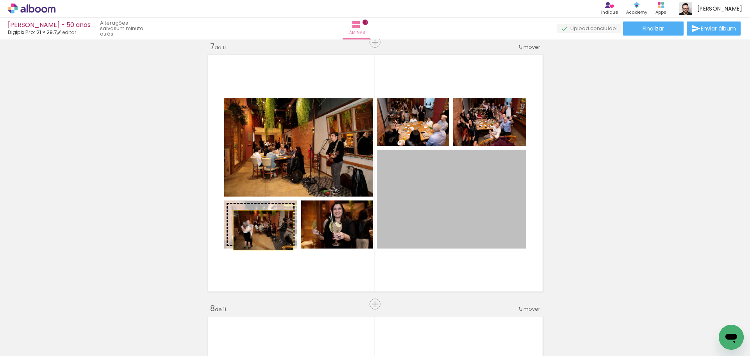
drag, startPoint x: 446, startPoint y: 216, endPoint x: 260, endPoint y: 230, distance: 186.2
click at [0, 0] on slot at bounding box center [0, 0] width 0 height 0
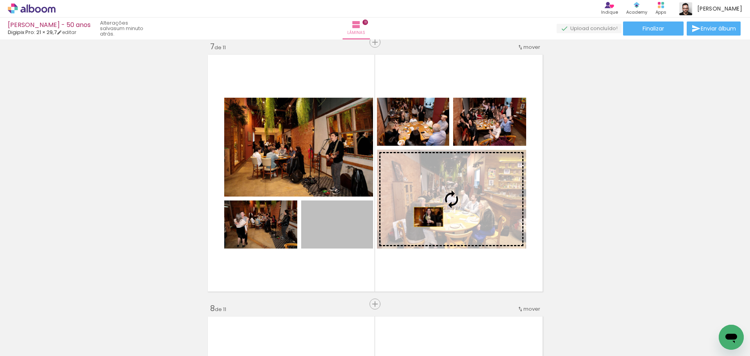
drag, startPoint x: 336, startPoint y: 233, endPoint x: 426, endPoint y: 217, distance: 91.3
click at [0, 0] on slot at bounding box center [0, 0] width 0 height 0
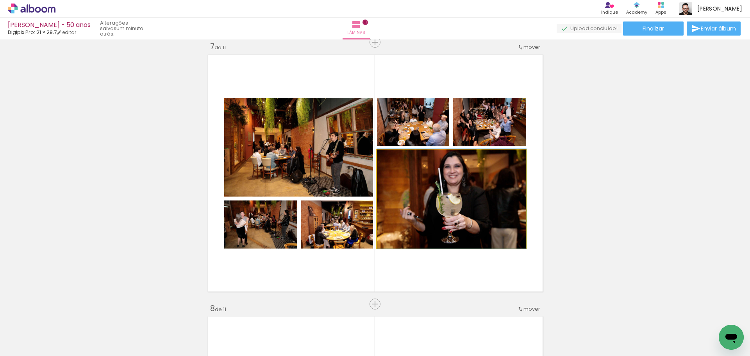
drag, startPoint x: 458, startPoint y: 219, endPoint x: 458, endPoint y: 201, distance: 18.0
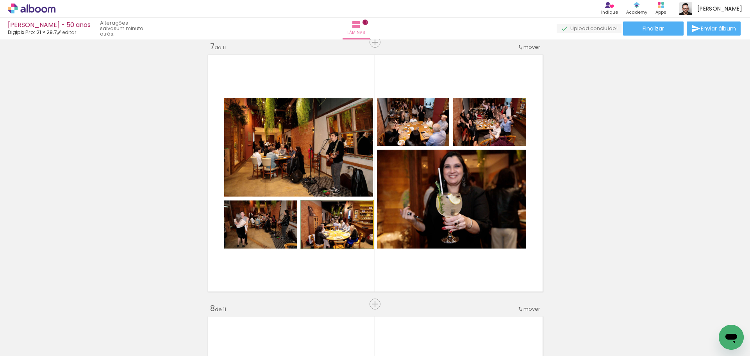
drag, startPoint x: 328, startPoint y: 240, endPoint x: 325, endPoint y: 222, distance: 18.3
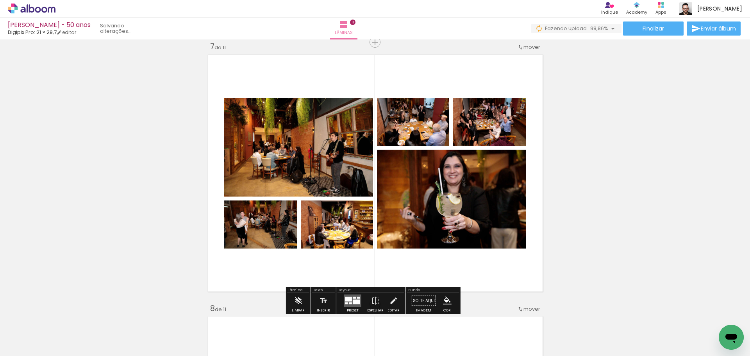
scroll to position [0, 3168]
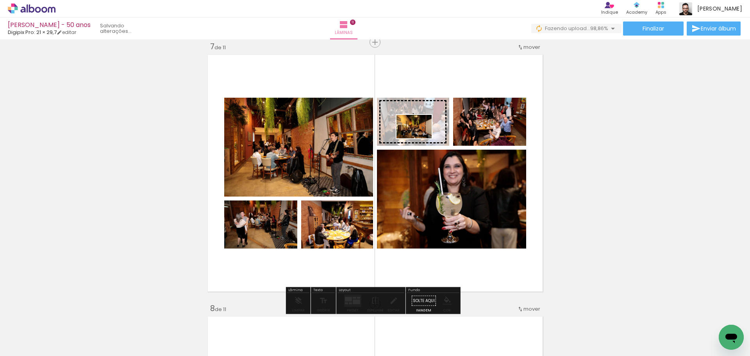
drag, startPoint x: 712, startPoint y: 331, endPoint x: 420, endPoint y: 139, distance: 349.3
click at [420, 139] on quentale-workspace at bounding box center [375, 178] width 750 height 356
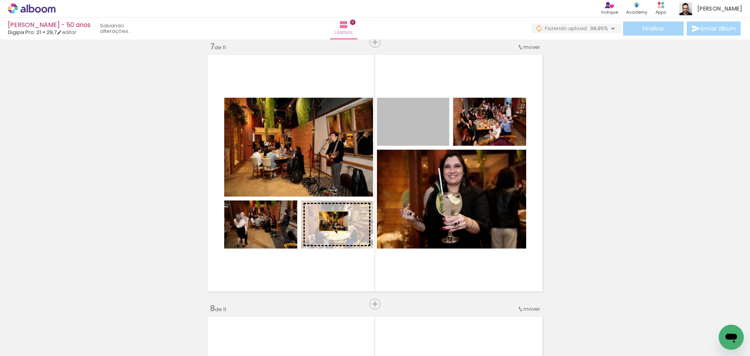
drag, startPoint x: 421, startPoint y: 138, endPoint x: 331, endPoint y: 222, distance: 123.3
click at [0, 0] on slot at bounding box center [0, 0] width 0 height 0
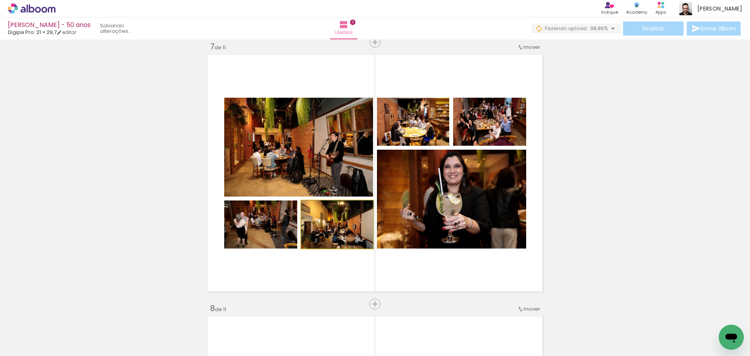
drag, startPoint x: 337, startPoint y: 236, endPoint x: 342, endPoint y: 224, distance: 12.9
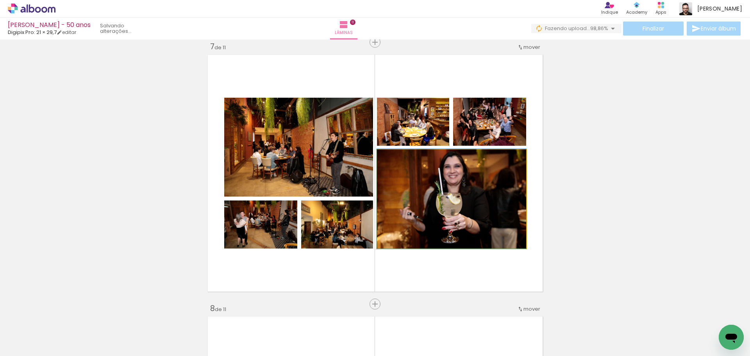
drag, startPoint x: 466, startPoint y: 226, endPoint x: 472, endPoint y: 218, distance: 10.4
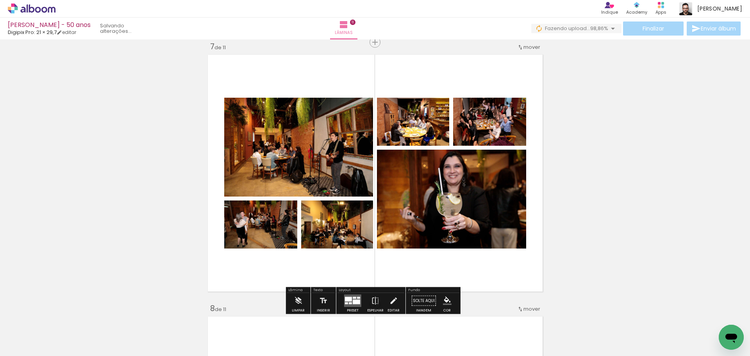
click at [582, 210] on div "Inserir lâmina 1 de 11 Inserir lâmina 2 de 11 Inserir lâmina 3 de 11 Inserir lâ…" at bounding box center [375, 32] width 750 height 3143
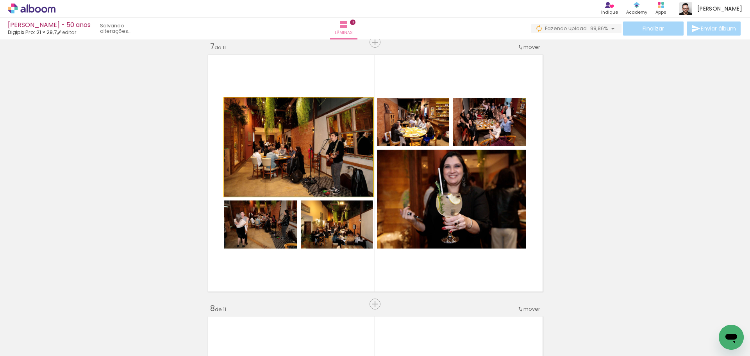
drag, startPoint x: 320, startPoint y: 186, endPoint x: 326, endPoint y: 176, distance: 11.2
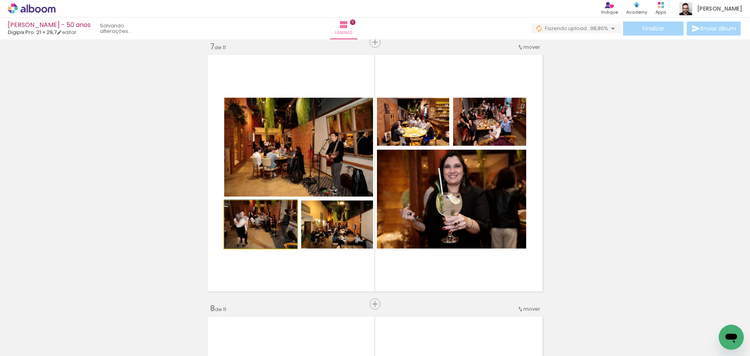
drag, startPoint x: 264, startPoint y: 231, endPoint x: 268, endPoint y: 220, distance: 12.0
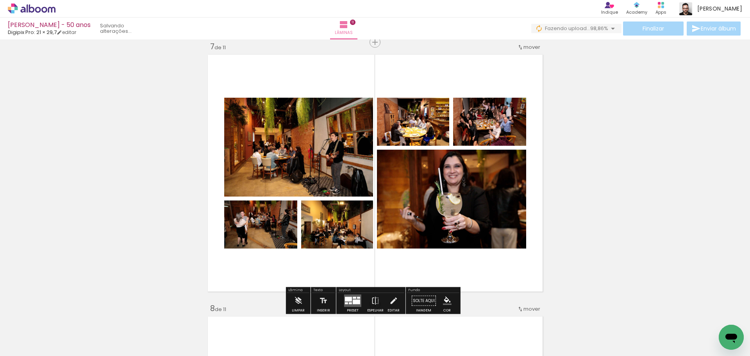
click at [170, 194] on div "Inserir lâmina 1 de 11 Inserir lâmina 2 de 11 Inserir lâmina 3 de 11 Inserir lâ…" at bounding box center [375, 32] width 750 height 3143
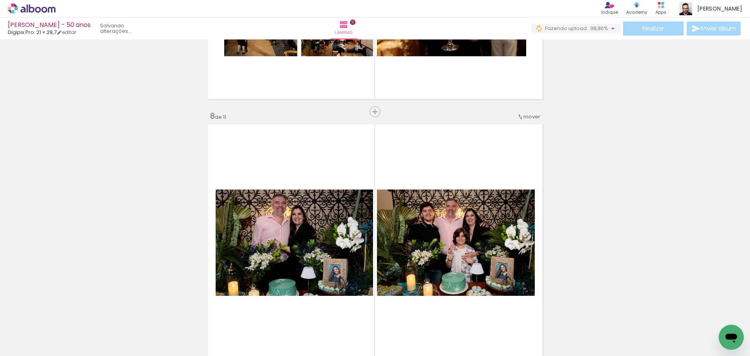
scroll to position [1816, 0]
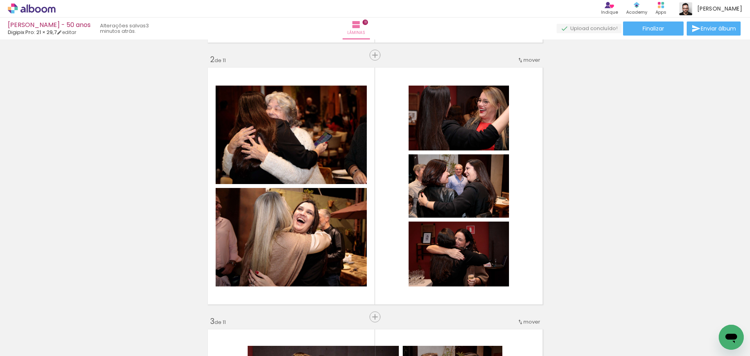
scroll to position [252, 0]
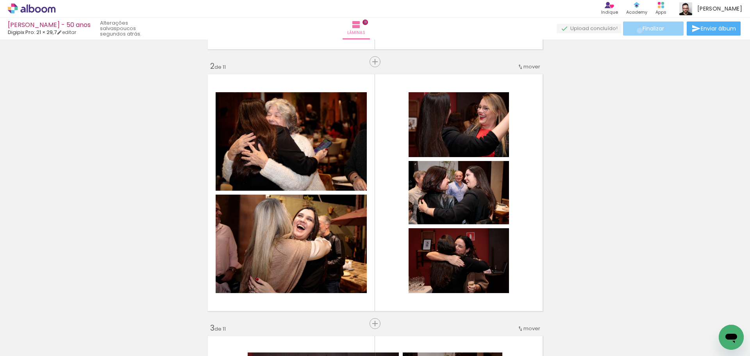
click at [637, 30] on paper-button "Finalizar" at bounding box center [653, 28] width 61 height 14
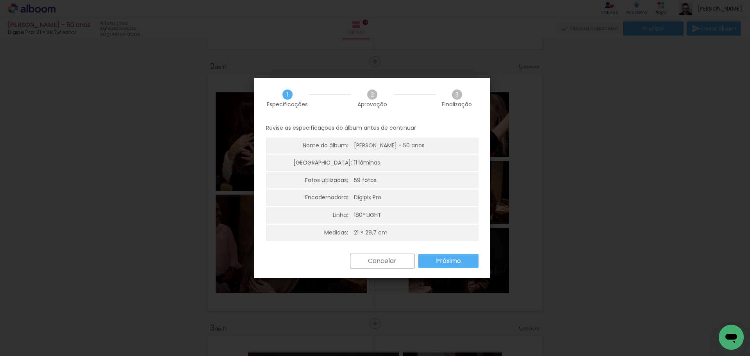
click at [0, 0] on slot "Próximo" at bounding box center [0, 0] width 0 height 0
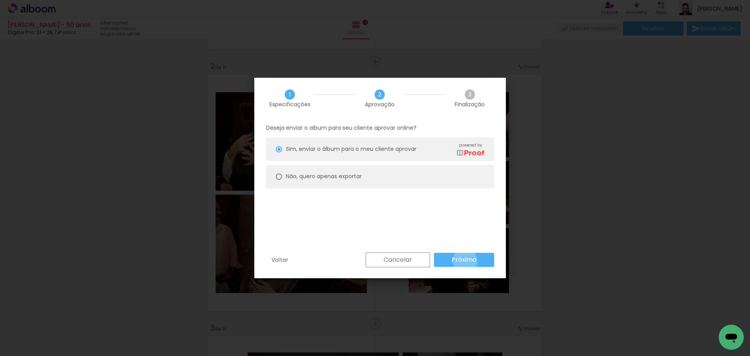
click at [0, 0] on slot "Próximo" at bounding box center [0, 0] width 0 height 0
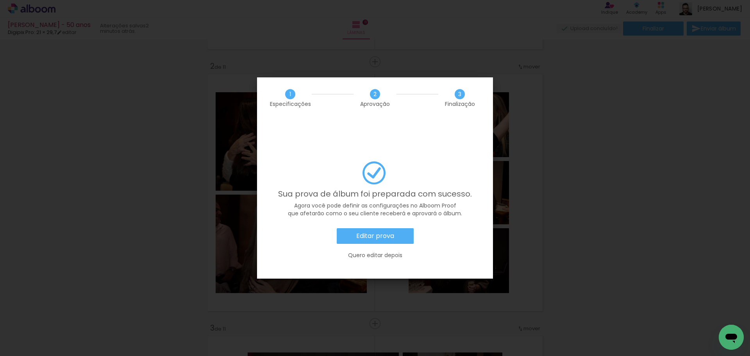
scroll to position [0, 3168]
click at [404, 228] on paper-button "Editar prova" at bounding box center [375, 236] width 77 height 16
